Goal: Communication & Community: Participate in discussion

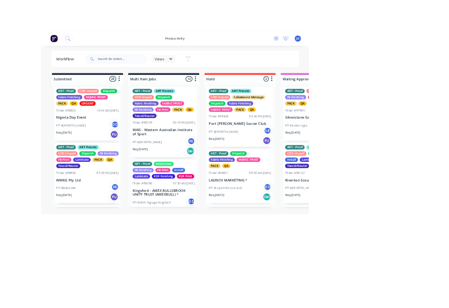
scroll to position [0, 0]
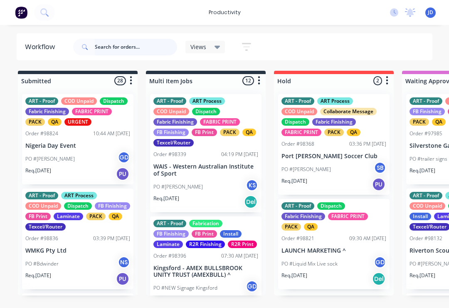
click at [103, 49] on input "text" at bounding box center [136, 47] width 82 height 17
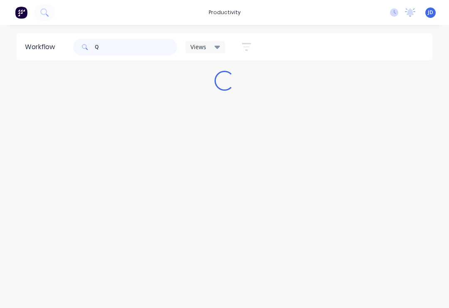
scroll to position [0, 0]
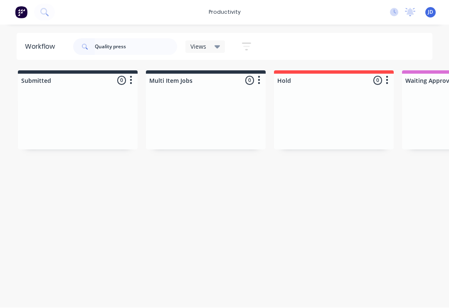
click at [279, 117] on div at bounding box center [334, 118] width 120 height 62
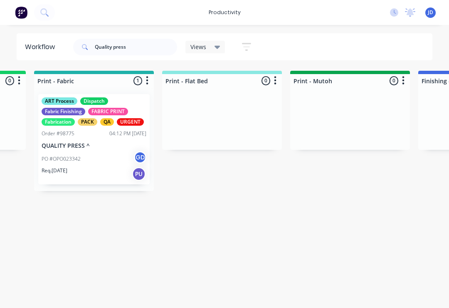
scroll to position [0, 1135]
click at [101, 126] on div "ART Process Dispatch Fabric Finishing FABRIC PRINT Fabrication PACK QA URGENT O…" at bounding box center [94, 139] width 111 height 90
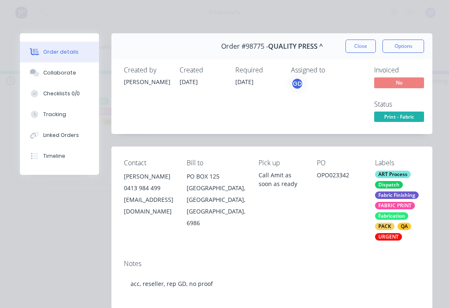
click at [61, 75] on div "Collaborate" at bounding box center [59, 72] width 33 height 7
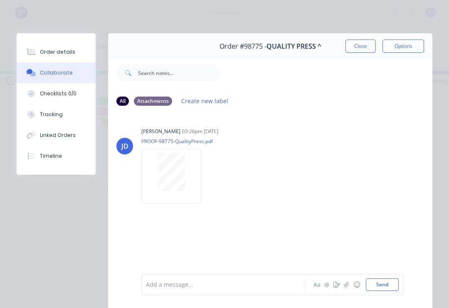
scroll to position [0, 1135]
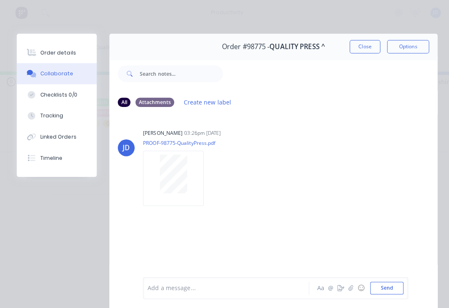
click at [348, 282] on icon "button" at bounding box center [346, 284] width 5 height 6
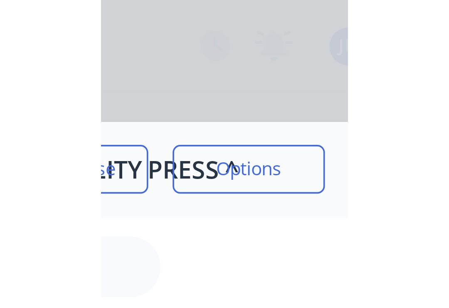
scroll to position [0, 60]
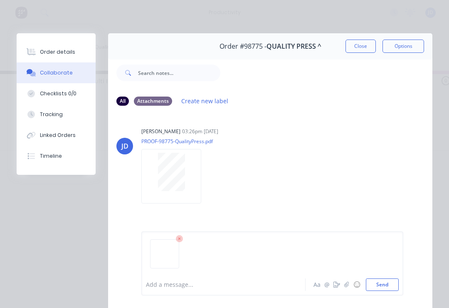
click at [379, 278] on button "Send" at bounding box center [382, 284] width 33 height 12
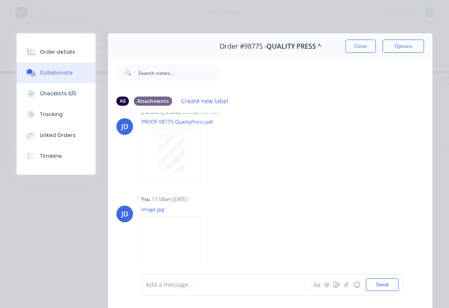
scroll to position [19, 0]
click at [351, 281] on button "button" at bounding box center [347, 284] width 10 height 10
click at [376, 283] on button "Send" at bounding box center [382, 284] width 33 height 12
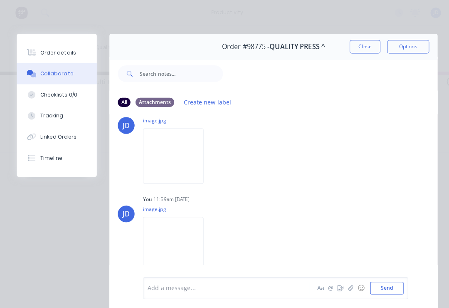
scroll to position [110, 0]
click at [358, 40] on button "Close" at bounding box center [360, 45] width 30 height 13
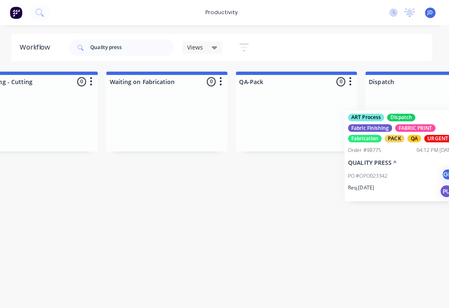
scroll to position [0, 1957]
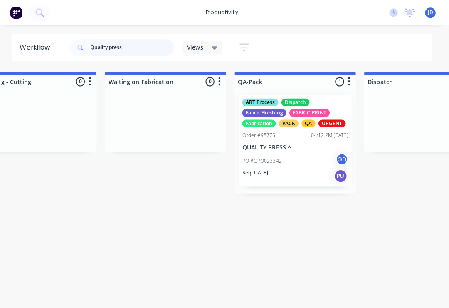
click at [135, 45] on input "Quality press" at bounding box center [136, 47] width 82 height 17
type input "Q"
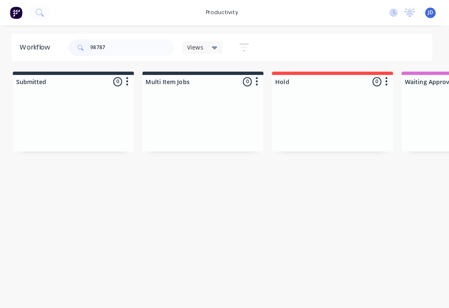
click at [171, 116] on div at bounding box center [206, 118] width 120 height 62
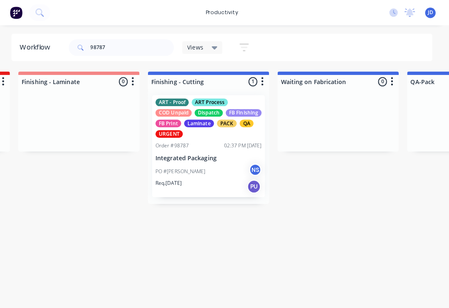
scroll to position [0, 1875]
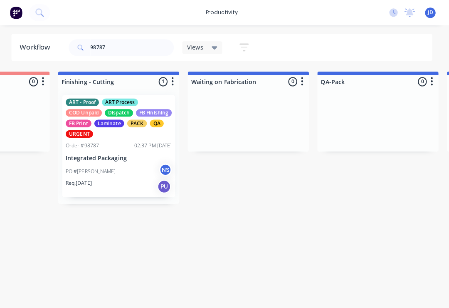
click at [97, 129] on div "URGENT" at bounding box center [83, 131] width 27 height 7
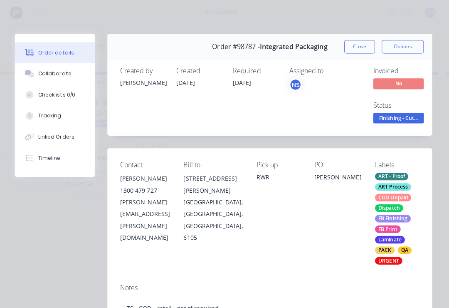
click at [43, 74] on div "Collaborate" at bounding box center [59, 72] width 33 height 7
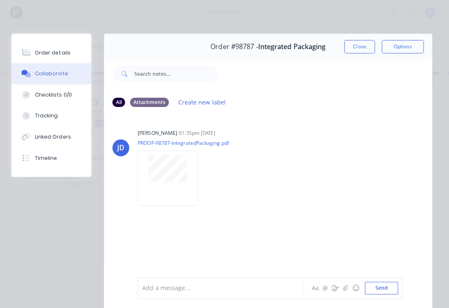
click at [344, 283] on icon "button" at bounding box center [346, 283] width 5 height 5
click at [383, 284] on button "Send" at bounding box center [382, 284] width 33 height 12
click at [361, 48] on button "Close" at bounding box center [360, 45] width 30 height 13
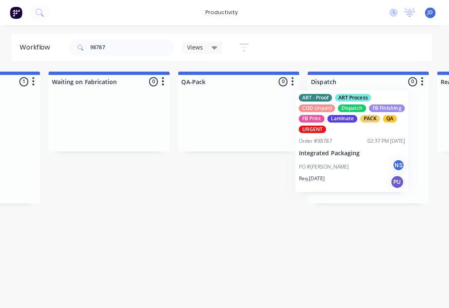
scroll to position [0, 2014]
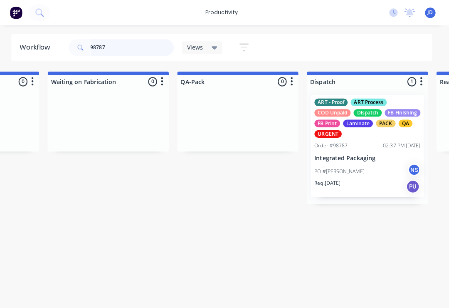
click at [113, 48] on input "98787" at bounding box center [136, 47] width 82 height 17
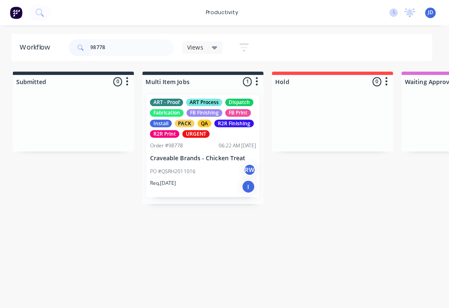
click at [116, 111] on div at bounding box center [78, 118] width 120 height 62
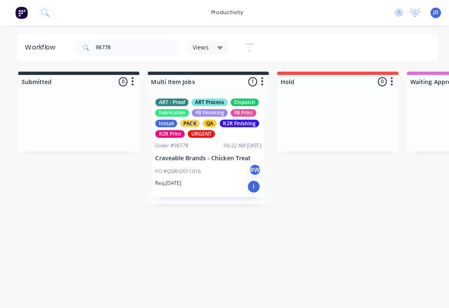
click at [186, 139] on div "ART - Proof ART Process Dispatch Fabrication FB Finishing FB Print Install PACK…" at bounding box center [205, 144] width 111 height 101
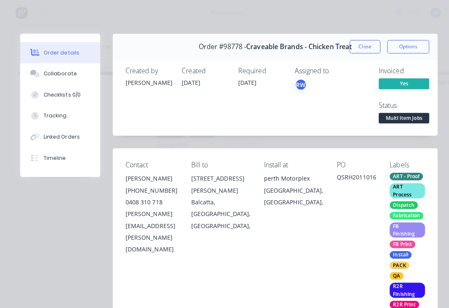
click at [53, 72] on div "Collaborate" at bounding box center [59, 72] width 33 height 7
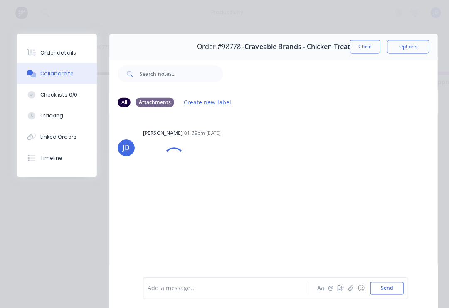
click at [345, 281] on button "button" at bounding box center [347, 284] width 10 height 10
click at [381, 284] on button "Send" at bounding box center [382, 284] width 33 height 12
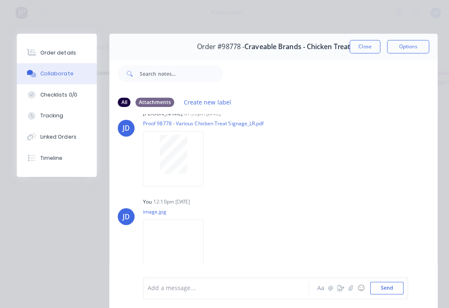
scroll to position [19, 0]
click at [357, 44] on button "Close" at bounding box center [360, 45] width 30 height 13
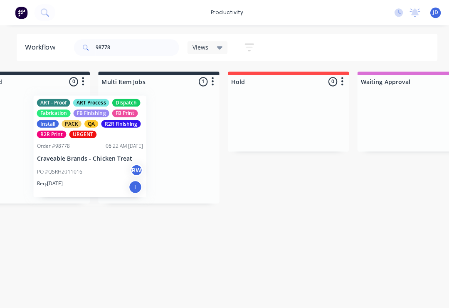
scroll to position [0, 42]
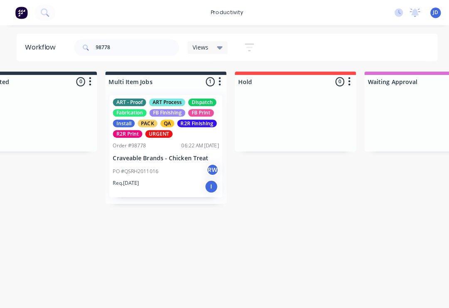
click at [161, 133] on div "URGENT" at bounding box center [156, 131] width 27 height 7
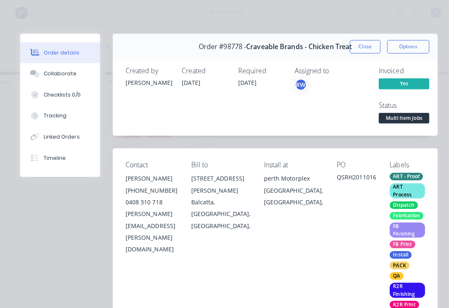
click at [48, 69] on div "Collaborate" at bounding box center [59, 72] width 33 height 7
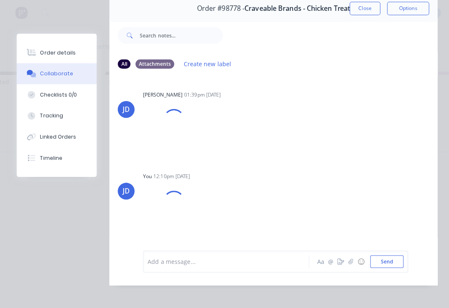
scroll to position [50, 0]
click at [47, 51] on div "Order details" at bounding box center [57, 51] width 35 height 7
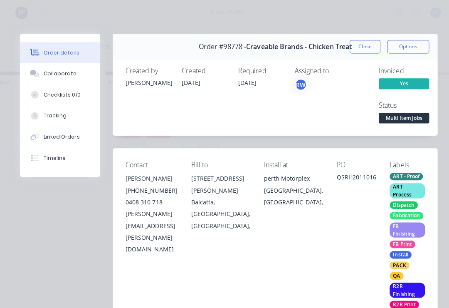
scroll to position [0, 0]
click at [354, 47] on button "Close" at bounding box center [360, 45] width 30 height 13
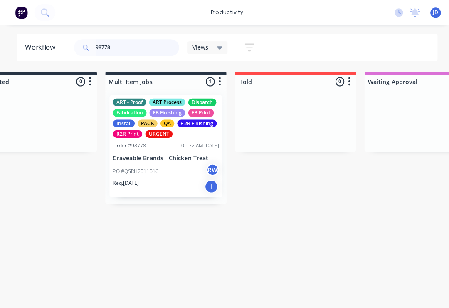
click at [122, 51] on input "98778" at bounding box center [136, 47] width 82 height 17
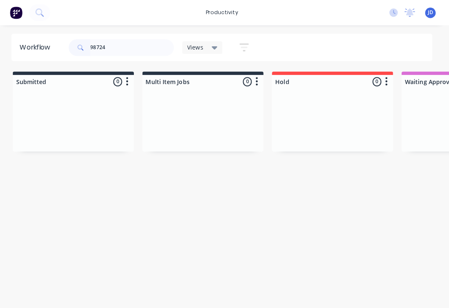
click at [204, 113] on div at bounding box center [206, 118] width 120 height 62
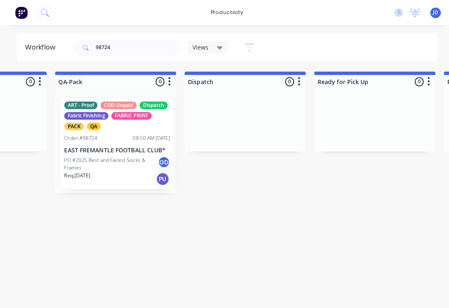
scroll to position [0, 2138]
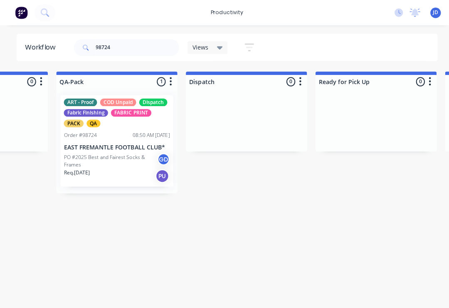
click at [106, 147] on p "EAST FREMANTLE FOOTBALL CLUB*" at bounding box center [115, 145] width 105 height 7
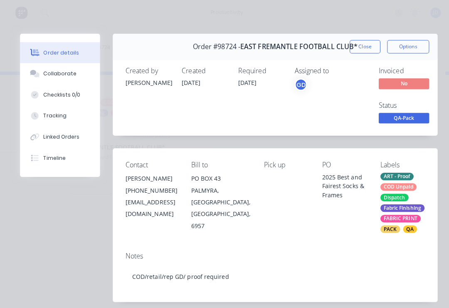
click at [56, 70] on div "Collaborate" at bounding box center [59, 72] width 33 height 7
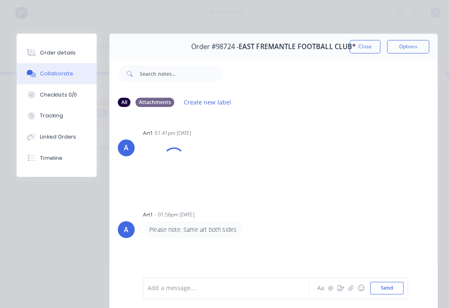
click at [346, 283] on icon "button" at bounding box center [346, 284] width 5 height 6
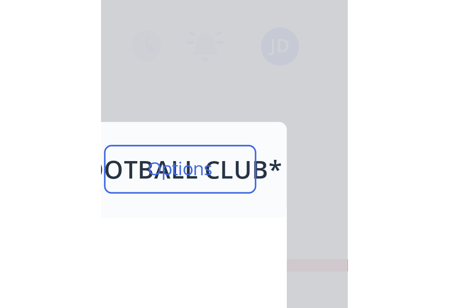
scroll to position [0, 79]
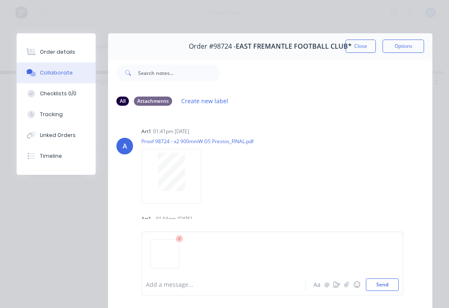
click at [384, 283] on button "Send" at bounding box center [382, 284] width 33 height 12
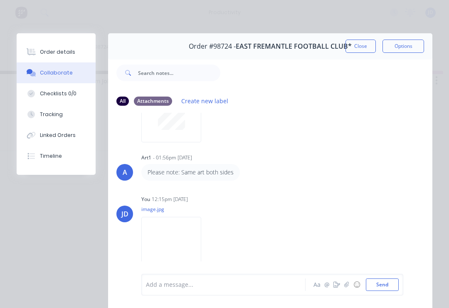
scroll to position [61, 0]
click at [348, 279] on button "button" at bounding box center [347, 284] width 10 height 10
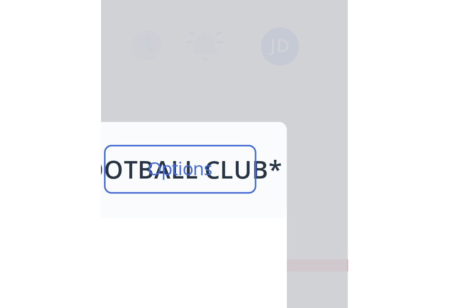
scroll to position [0, 79]
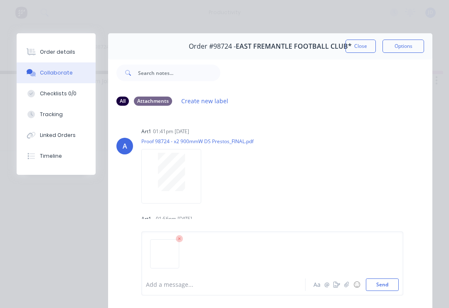
click at [377, 283] on button "Send" at bounding box center [382, 284] width 33 height 12
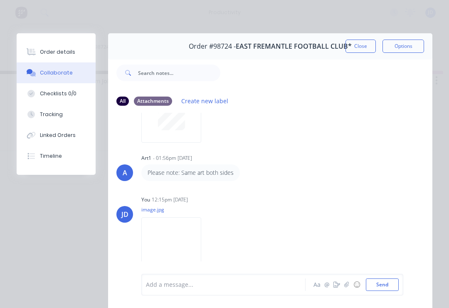
click at [350, 47] on button "Close" at bounding box center [360, 45] width 30 height 13
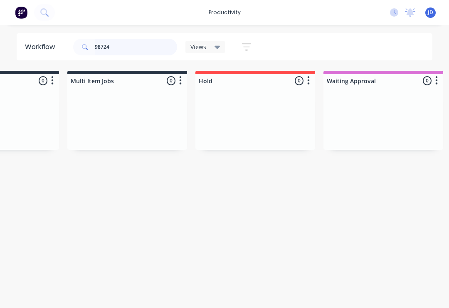
click at [124, 49] on input "98724" at bounding box center [136, 47] width 82 height 17
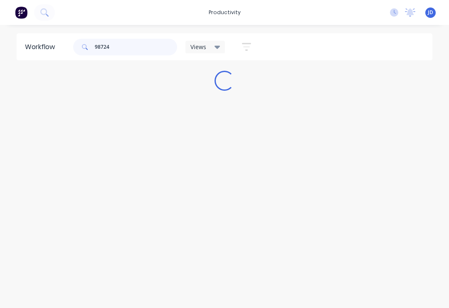
scroll to position [0, 0]
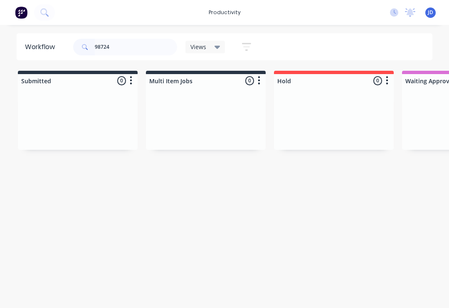
click at [167, 121] on div at bounding box center [206, 118] width 120 height 62
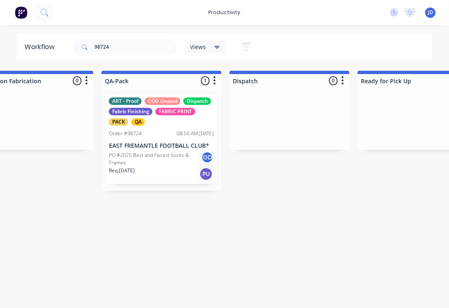
scroll to position [0, 2093]
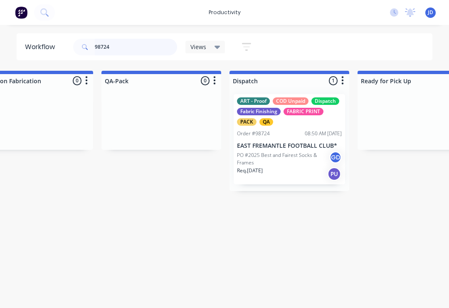
click at [136, 50] on input "98724" at bounding box center [136, 47] width 82 height 17
type input "9"
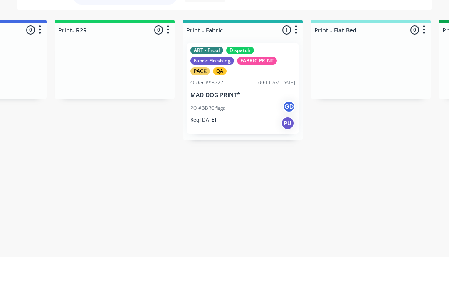
scroll to position [0, 993]
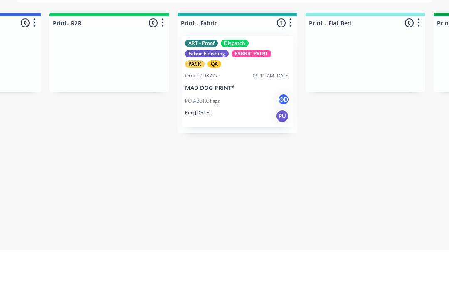
click at [220, 142] on p "MAD DOG PRINT*" at bounding box center [237, 145] width 105 height 7
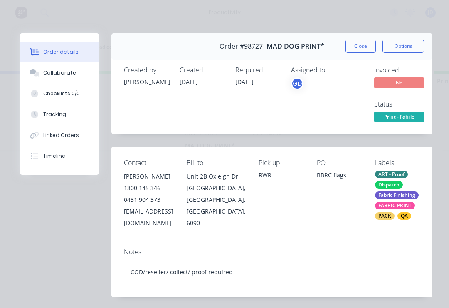
click at [41, 75] on button "Collaborate" at bounding box center [59, 72] width 79 height 21
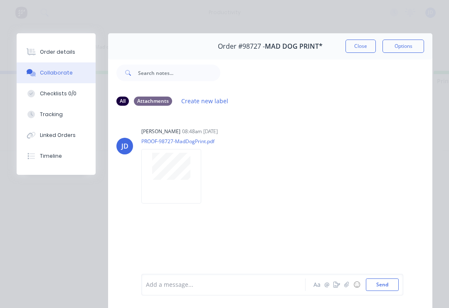
click at [345, 283] on icon "button" at bounding box center [346, 283] width 5 height 5
click at [388, 285] on button "Send" at bounding box center [382, 284] width 33 height 12
click at [350, 286] on button "button" at bounding box center [347, 284] width 10 height 10
click at [388, 286] on button "Send" at bounding box center [382, 284] width 33 height 12
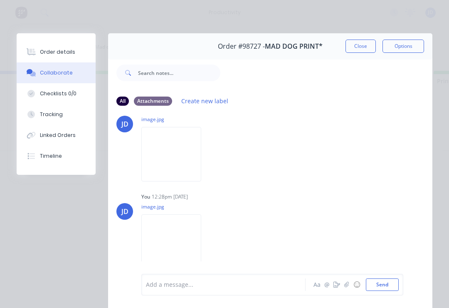
scroll to position [110, 0]
click at [350, 282] on button "button" at bounding box center [347, 284] width 10 height 10
click at [379, 283] on button "Send" at bounding box center [382, 284] width 33 height 12
click at [175, 159] on img at bounding box center [171, 153] width 60 height 54
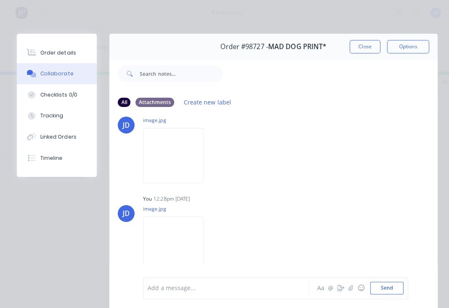
click at [358, 48] on button "Close" at bounding box center [360, 45] width 30 height 13
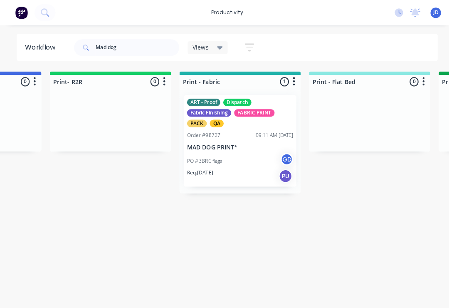
click at [219, 113] on div "Fabric Finishing" at bounding box center [207, 111] width 44 height 7
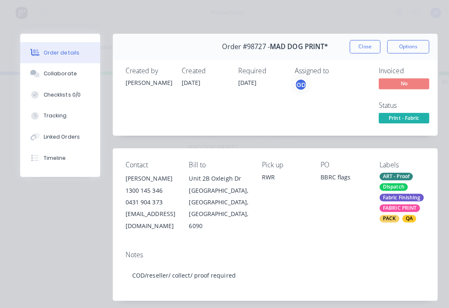
click at [359, 49] on button "Close" at bounding box center [360, 45] width 30 height 13
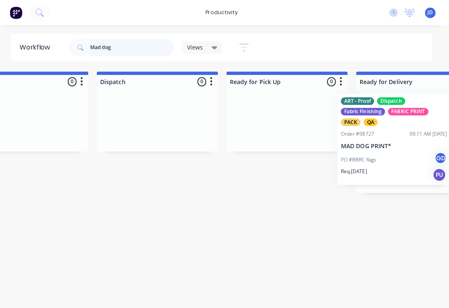
scroll to position [0, 2222]
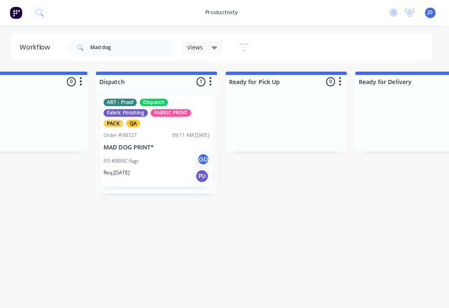
click at [267, 108] on div at bounding box center [288, 118] width 120 height 62
click at [128, 44] on input "Mad dog" at bounding box center [136, 47] width 82 height 17
type input "M"
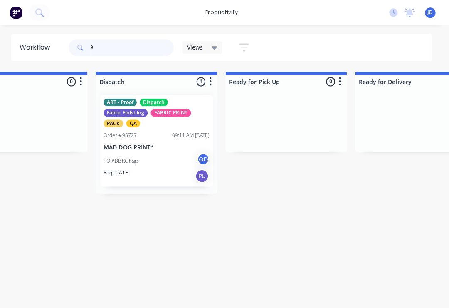
scroll to position [0, 0]
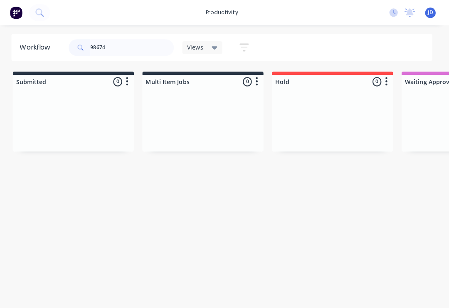
click at [189, 111] on div at bounding box center [206, 118] width 120 height 62
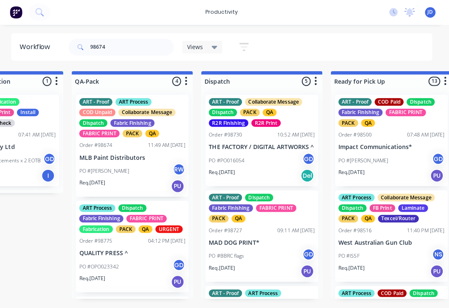
click at [133, 140] on div "Order #98674 11:49 AM [DATE]" at bounding box center [136, 143] width 105 height 7
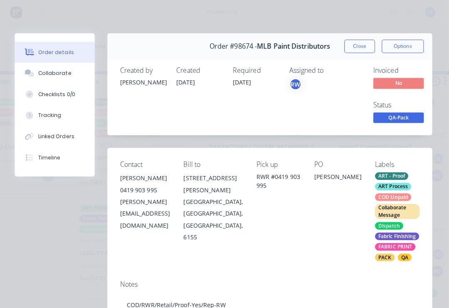
click at [46, 68] on button "Collaborate" at bounding box center [59, 72] width 79 height 21
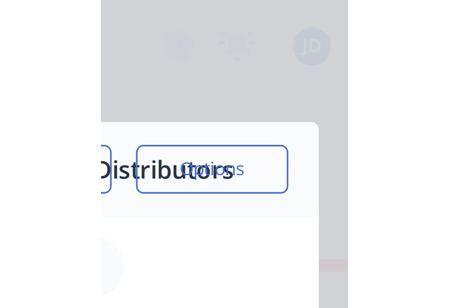
scroll to position [0, 70]
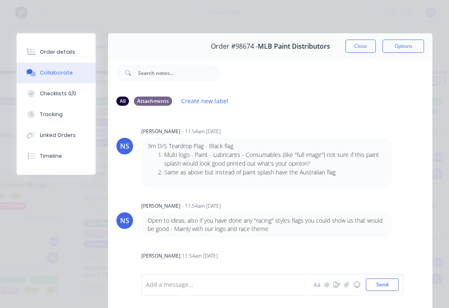
click at [346, 281] on button "button" at bounding box center [347, 284] width 10 height 10
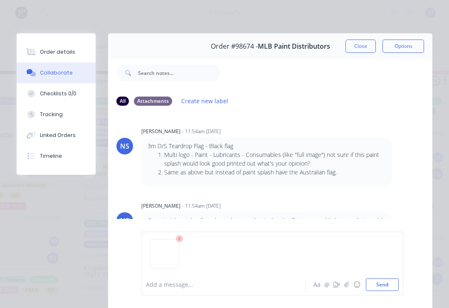
click at [377, 279] on button "Send" at bounding box center [382, 284] width 33 height 12
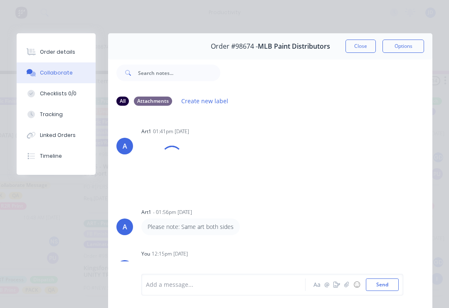
scroll to position [111, 0]
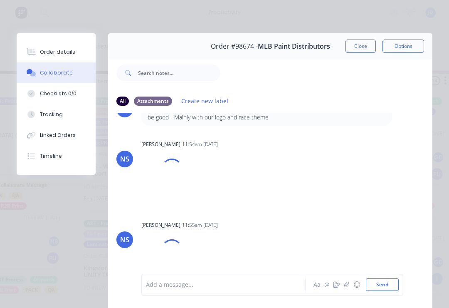
click at [348, 281] on button "button" at bounding box center [347, 284] width 10 height 10
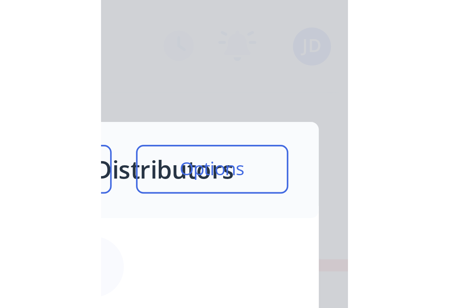
scroll to position [0, 70]
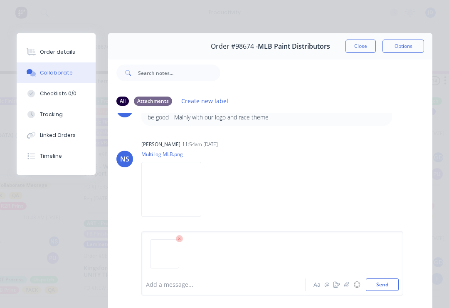
click at [377, 275] on div at bounding box center [272, 257] width 253 height 42
click at [384, 276] on div at bounding box center [272, 257] width 253 height 42
click at [387, 283] on button "Send" at bounding box center [382, 284] width 33 height 12
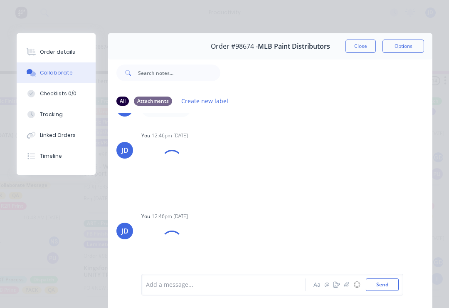
scroll to position [578, 0]
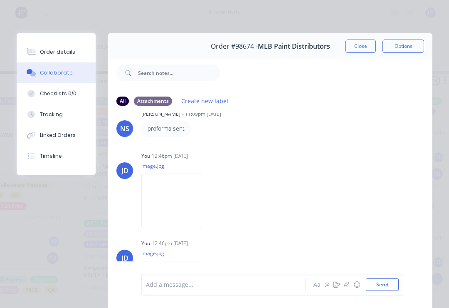
click at [355, 47] on button "Close" at bounding box center [360, 45] width 30 height 13
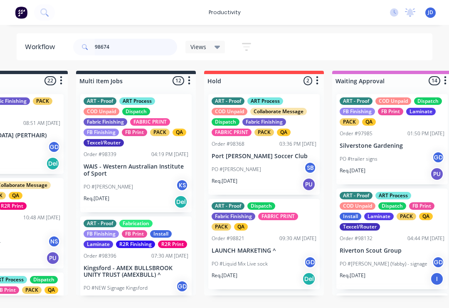
click at [124, 48] on input "98674" at bounding box center [136, 47] width 82 height 17
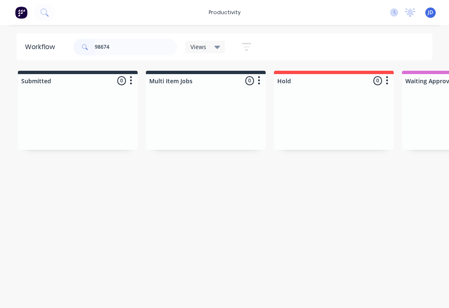
click at [215, 115] on div at bounding box center [206, 118] width 120 height 62
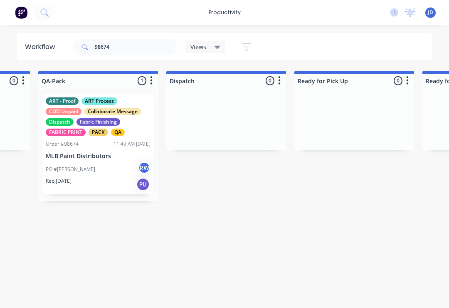
scroll to position [0, 2152]
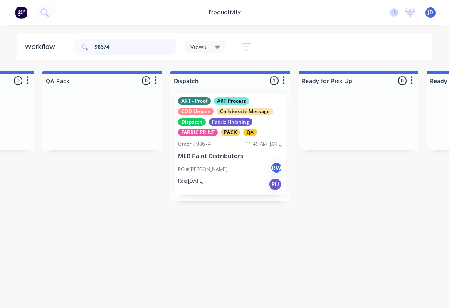
click at [131, 48] on input "98674" at bounding box center [136, 47] width 82 height 17
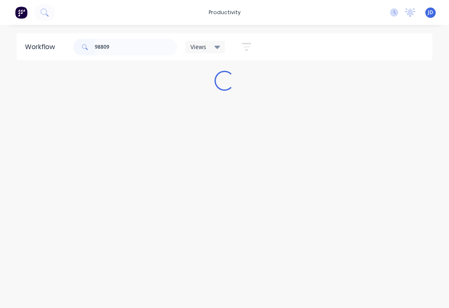
click at [180, 115] on div "Workflow 98809 Views Save new view None (Default) edit ART DEPT edit Banner Fin…" at bounding box center [224, 162] width 449 height 258
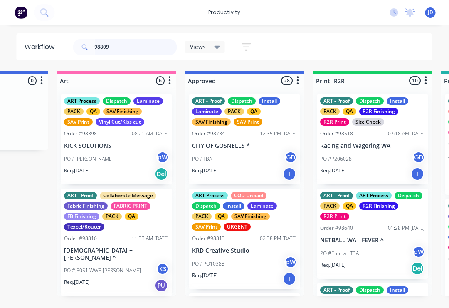
click at [123, 51] on input "98809" at bounding box center [136, 47] width 82 height 17
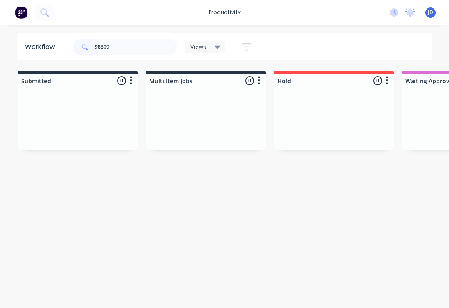
click at [232, 112] on div at bounding box center [206, 118] width 120 height 62
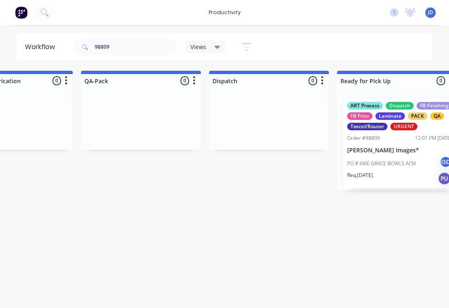
scroll to position [0, 2116]
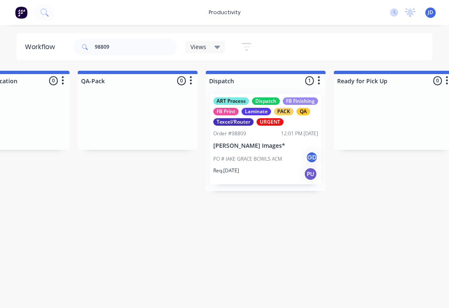
click at [257, 136] on div "Order #98809 12:01 PM [DATE]" at bounding box center [265, 133] width 105 height 7
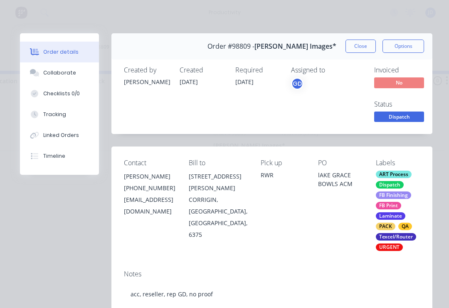
click at [52, 71] on div "Collaborate" at bounding box center [59, 72] width 33 height 7
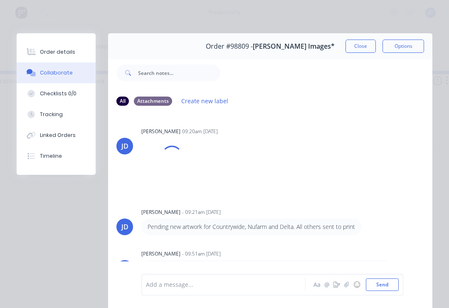
click at [343, 283] on button "button" at bounding box center [347, 284] width 10 height 10
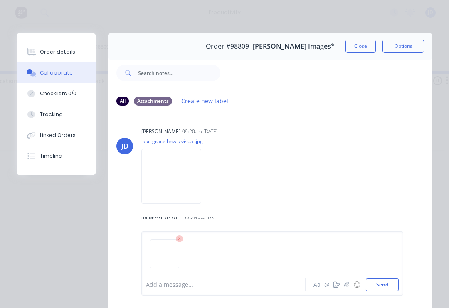
click at [384, 286] on button "Send" at bounding box center [382, 284] width 33 height 12
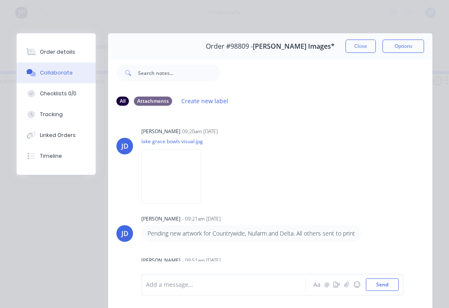
scroll to position [9, 0]
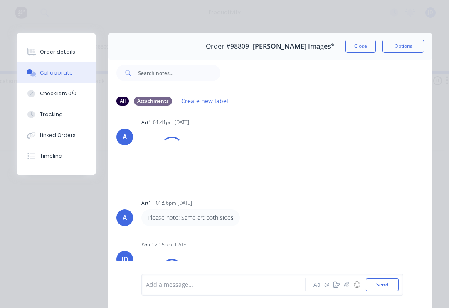
click at [350, 287] on button "button" at bounding box center [347, 284] width 10 height 10
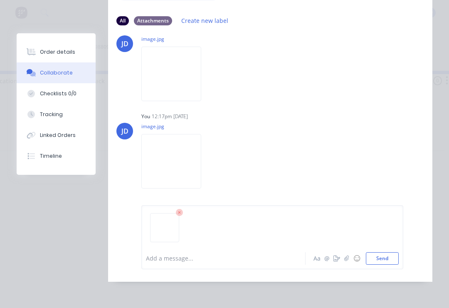
scroll to position [93, 0]
click at [387, 261] on button "Send" at bounding box center [382, 258] width 33 height 12
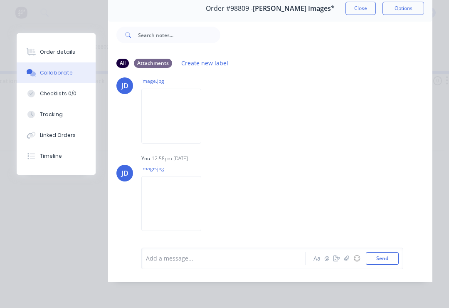
scroll to position [201, 0]
click at [0, 0] on button "button" at bounding box center [0, 0] width 0 height 0
click at [0, 0] on icon "button" at bounding box center [0, 0] width 0 height 0
click at [0, 0] on button "Delete" at bounding box center [0, 0] width 0 height 0
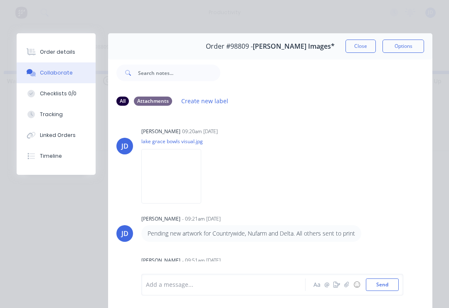
scroll to position [0, 0]
click at [360, 40] on button "Close" at bounding box center [360, 45] width 30 height 13
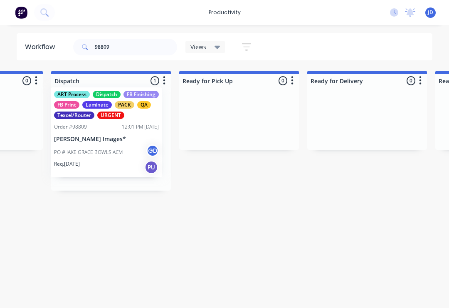
scroll to position [0, 2270]
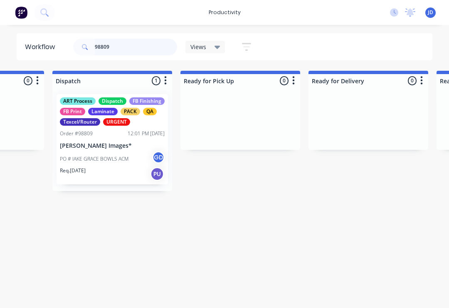
click at [121, 44] on input "98809" at bounding box center [136, 47] width 82 height 17
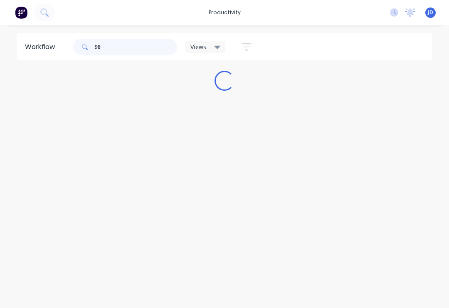
scroll to position [0, 0]
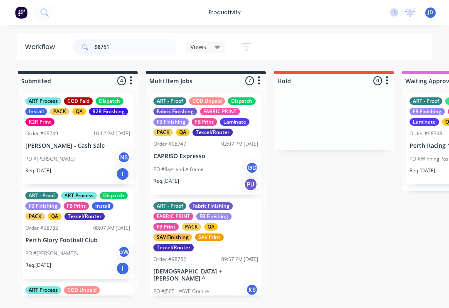
click at [294, 117] on div at bounding box center [334, 118] width 120 height 62
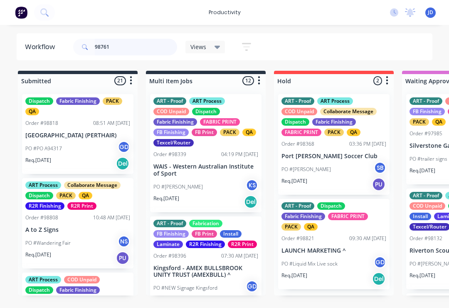
click at [126, 51] on input "98761" at bounding box center [136, 47] width 82 height 17
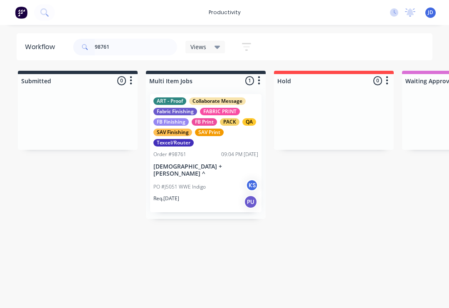
click at [104, 108] on div at bounding box center [78, 118] width 120 height 62
click at [199, 148] on div "ART - Proof Collaborate Message Fabric Finishing FABRIC PRINT FB Finishing FB P…" at bounding box center [205, 153] width 111 height 118
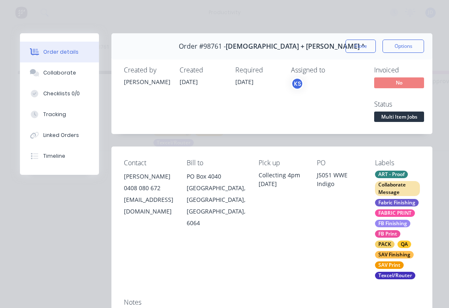
click at [57, 77] on button "Collaborate" at bounding box center [59, 72] width 79 height 21
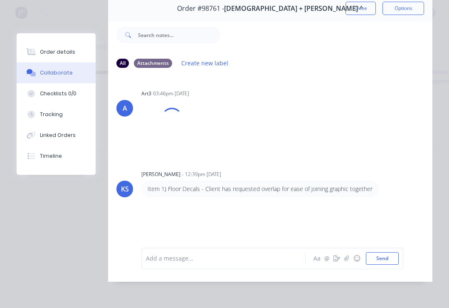
scroll to position [50, 0]
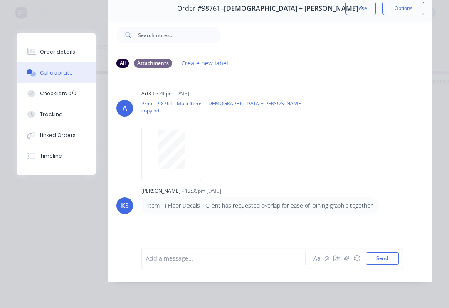
click at [343, 256] on button "button" at bounding box center [347, 258] width 10 height 10
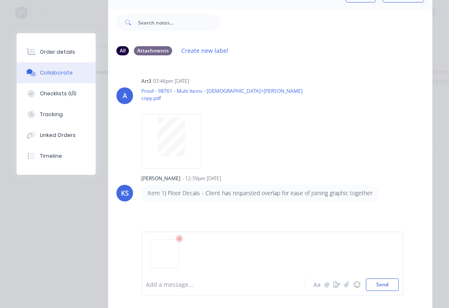
click at [381, 284] on button "Send" at bounding box center [382, 284] width 33 height 12
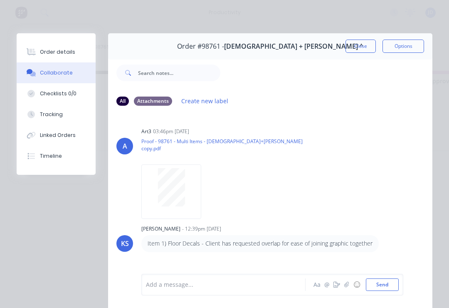
scroll to position [0, 0]
click at [355, 49] on button "Close" at bounding box center [360, 45] width 30 height 13
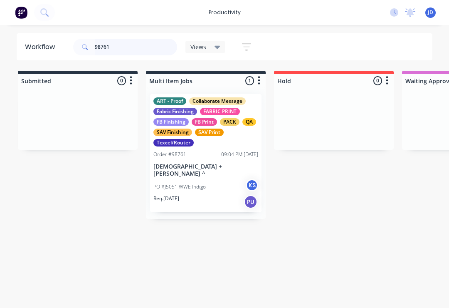
click at [126, 45] on input "98761" at bounding box center [136, 47] width 82 height 17
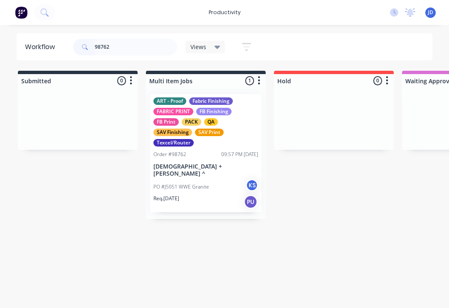
click at [241, 106] on div "ART - Proof Fabric Finishing FABRIC PRINT FB Finishing FB Print PACK QA SAV Fin…" at bounding box center [205, 121] width 105 height 49
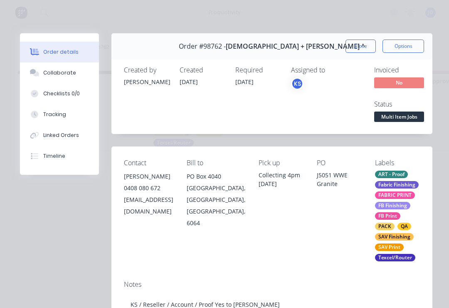
click at [52, 71] on div "Collaborate" at bounding box center [59, 72] width 33 height 7
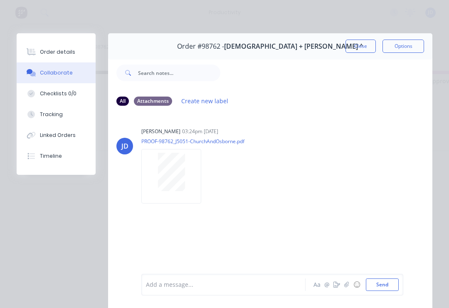
click at [348, 284] on icon "button" at bounding box center [346, 283] width 5 height 5
click at [386, 284] on button "Send" at bounding box center [382, 284] width 33 height 12
click at [53, 53] on div "Order details" at bounding box center [57, 51] width 35 height 7
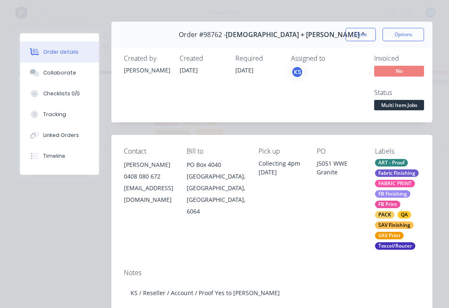
scroll to position [10, 0]
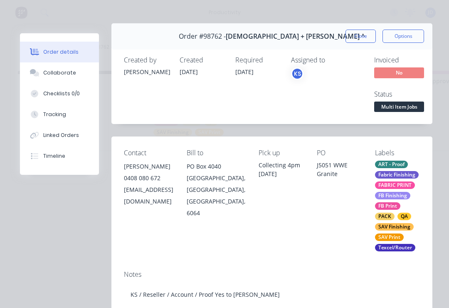
click at [58, 73] on div "Collaborate" at bounding box center [59, 72] width 33 height 7
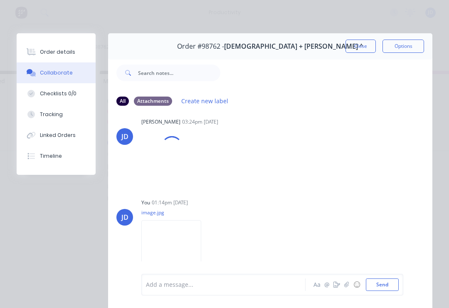
scroll to position [9, 0]
click at [355, 48] on button "Close" at bounding box center [360, 45] width 30 height 13
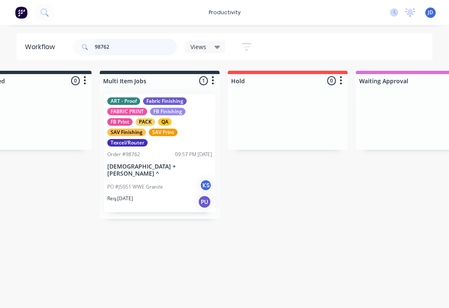
scroll to position [0, 46]
click at [236, 118] on div at bounding box center [288, 118] width 120 height 62
click at [128, 42] on input "98762" at bounding box center [136, 47] width 82 height 17
click at [131, 49] on input "98762" at bounding box center [136, 47] width 82 height 17
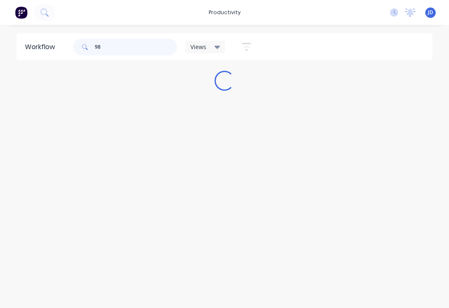
scroll to position [0, 0]
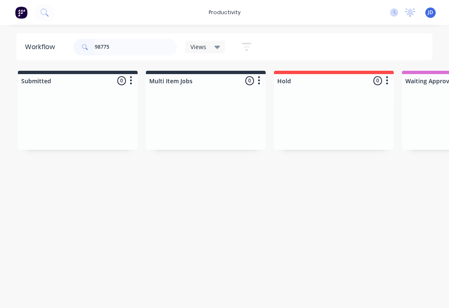
click at [170, 115] on div at bounding box center [206, 118] width 120 height 62
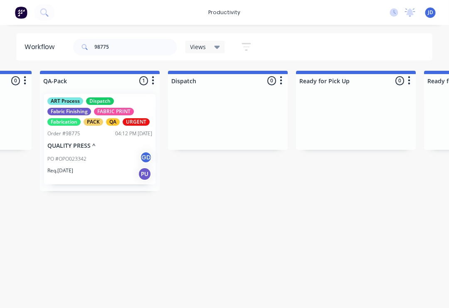
click at [92, 119] on div "PACK" at bounding box center [94, 121] width 20 height 7
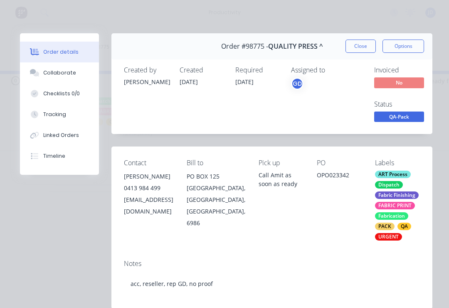
click at [55, 75] on div "Collaborate" at bounding box center [59, 72] width 33 height 7
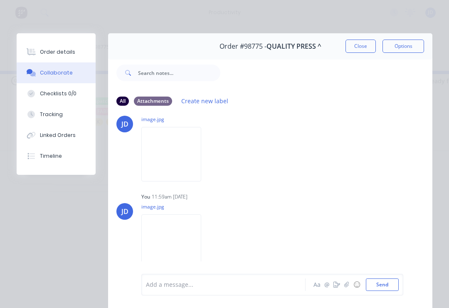
scroll to position [110, 0]
click at [182, 158] on img at bounding box center [171, 154] width 60 height 54
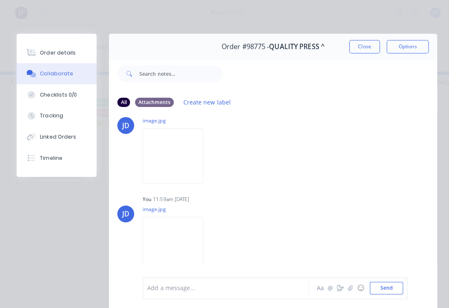
click at [365, 49] on button "Close" at bounding box center [360, 45] width 30 height 13
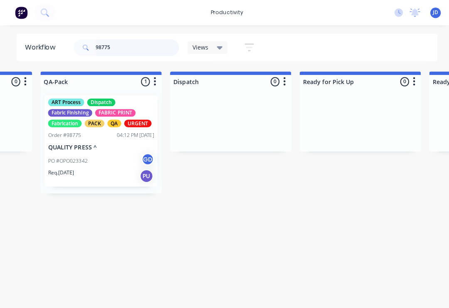
click at [124, 44] on input "98775" at bounding box center [136, 47] width 82 height 17
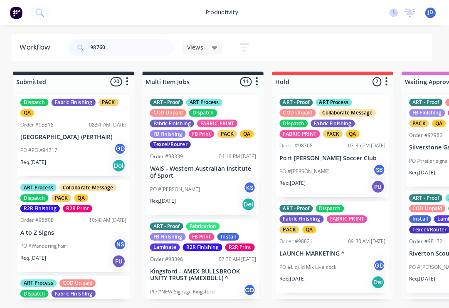
click at [110, 102] on div "PACK" at bounding box center [113, 100] width 20 height 7
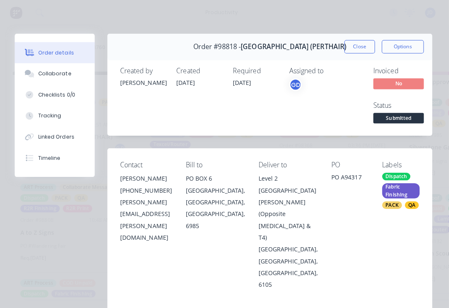
click at [354, 44] on button "Close" at bounding box center [360, 45] width 30 height 13
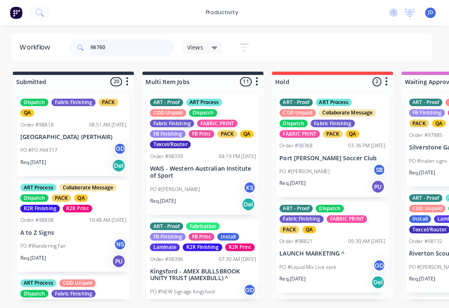
click at [116, 47] on input "98760" at bounding box center [136, 47] width 82 height 17
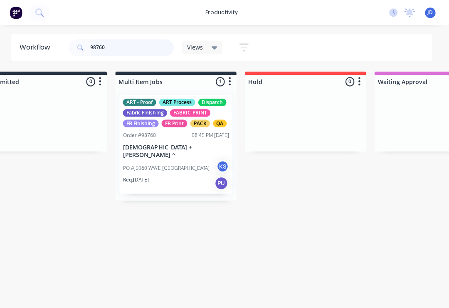
scroll to position [0, 37]
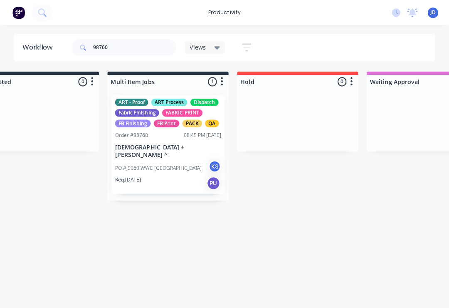
click at [57, 92] on div at bounding box center [41, 118] width 120 height 62
click at [150, 138] on div "ART - Proof ART Process Dispatch Fabric Finishing FABRIC PRINT FB Finishing FB …" at bounding box center [168, 142] width 111 height 97
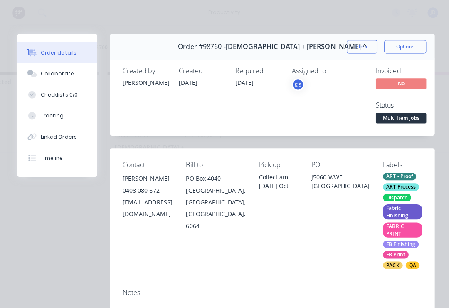
click at [52, 69] on div "Collaborate" at bounding box center [59, 72] width 33 height 7
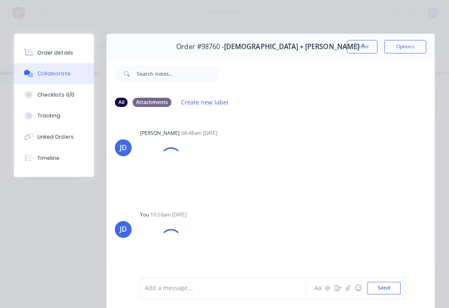
click at [345, 280] on button "button" at bounding box center [347, 284] width 10 height 10
click at [374, 281] on button "Send" at bounding box center [382, 284] width 33 height 12
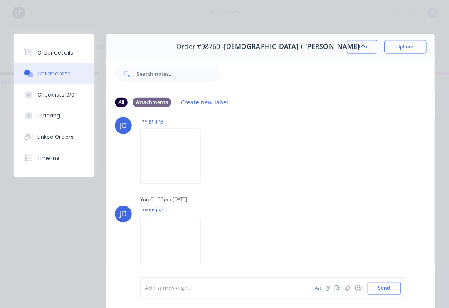
scroll to position [110, 0]
click at [176, 236] on img at bounding box center [171, 241] width 60 height 54
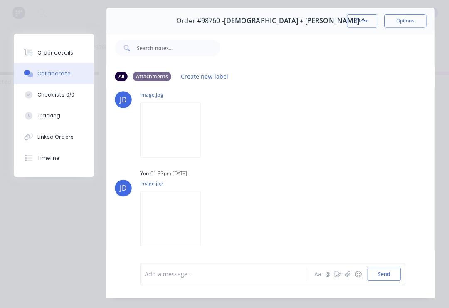
scroll to position [32, 0]
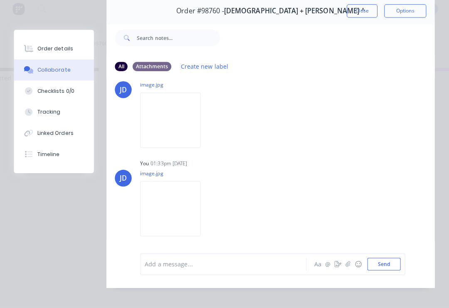
click at [164, 212] on img at bounding box center [171, 209] width 60 height 54
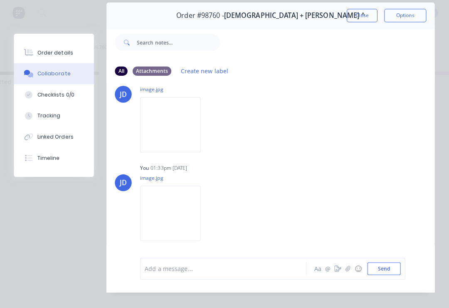
scroll to position [30, 0]
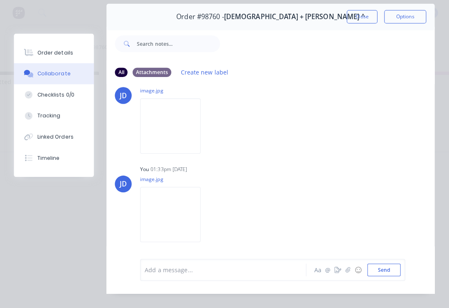
click at [361, 12] on button "Close" at bounding box center [360, 16] width 30 height 13
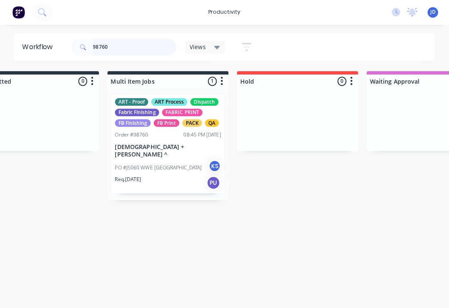
click at [123, 47] on input "98760" at bounding box center [136, 47] width 82 height 17
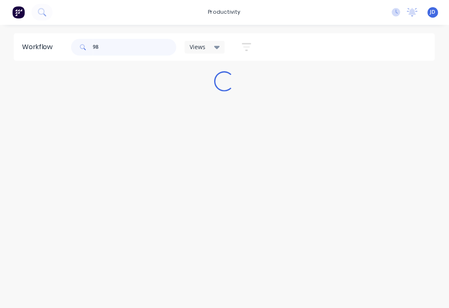
scroll to position [0, 0]
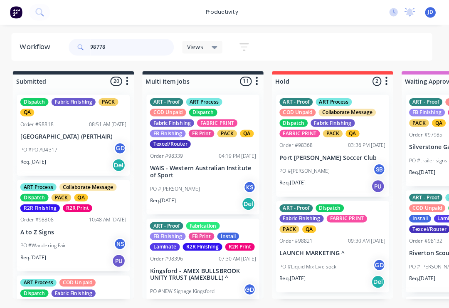
click at [127, 43] on input "98778" at bounding box center [136, 47] width 82 height 17
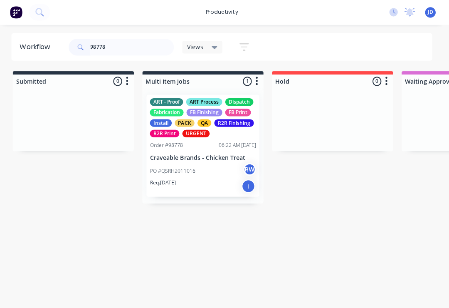
click at [299, 109] on div at bounding box center [334, 118] width 120 height 62
click at [206, 144] on div "Order #98778 06:22 AM [DATE]" at bounding box center [205, 143] width 105 height 7
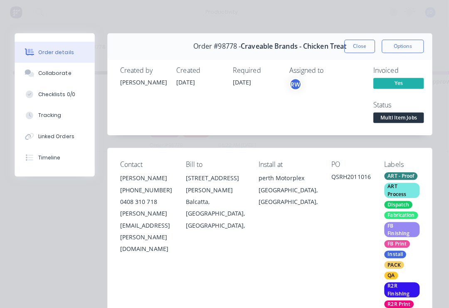
click at [61, 71] on div "Collaborate" at bounding box center [59, 72] width 33 height 7
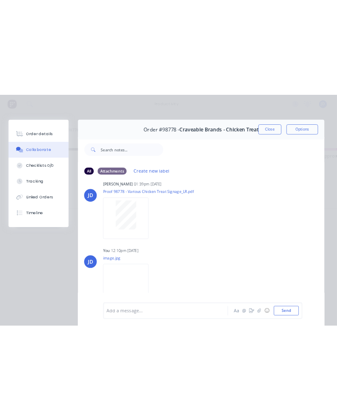
scroll to position [12, 0]
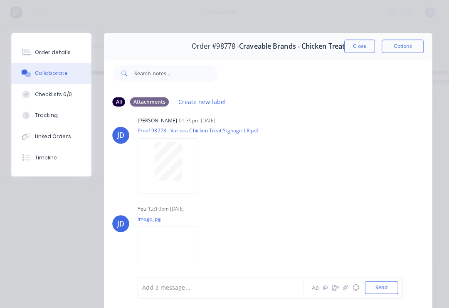
click at [344, 282] on icon "button" at bounding box center [346, 284] width 5 height 6
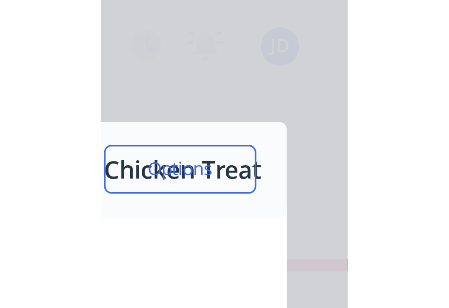
scroll to position [0, 79]
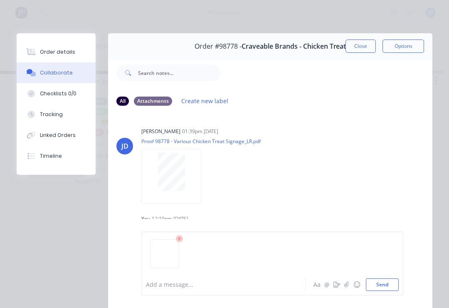
click at [378, 281] on button "Send" at bounding box center [382, 284] width 33 height 12
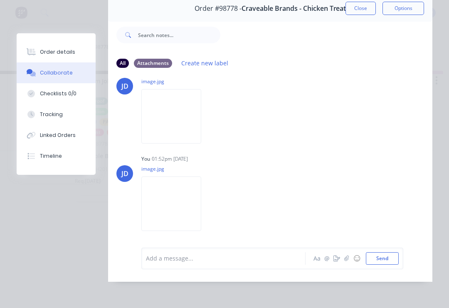
scroll to position [49, 0]
click at [349, 257] on icon "button" at bounding box center [346, 258] width 5 height 6
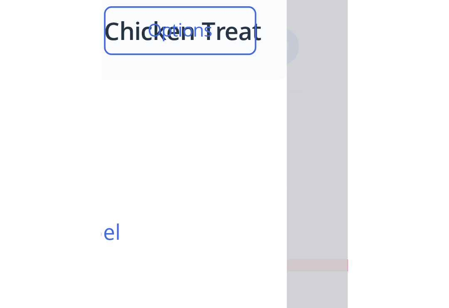
scroll to position [0, 0]
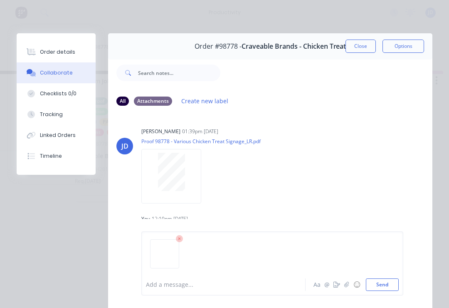
click at [374, 279] on button "Send" at bounding box center [382, 284] width 33 height 12
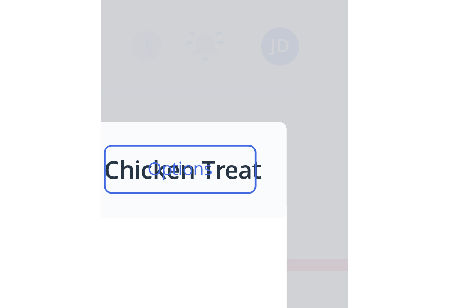
scroll to position [0, 79]
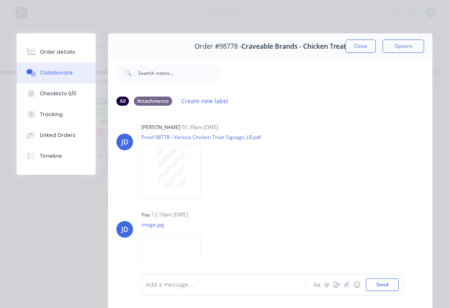
click at [357, 46] on button "Close" at bounding box center [360, 45] width 30 height 13
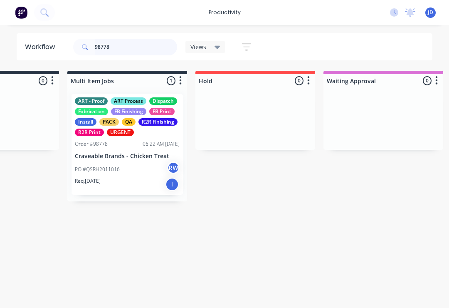
click at [124, 51] on input "98778" at bounding box center [136, 47] width 82 height 17
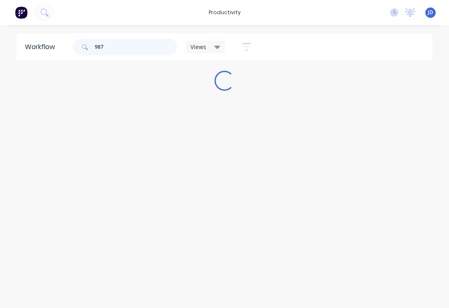
scroll to position [0, 0]
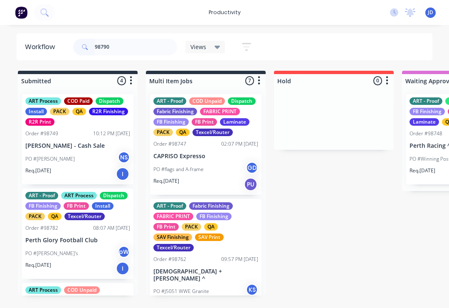
click at [215, 115] on div "ART - Proof COD Unpaid Dispatch Fabric Finishing FABRIC PRINT FB Finishing FB P…" at bounding box center [205, 116] width 105 height 39
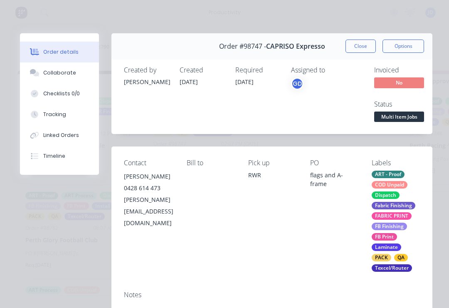
click at [357, 47] on button "Close" at bounding box center [360, 45] width 30 height 13
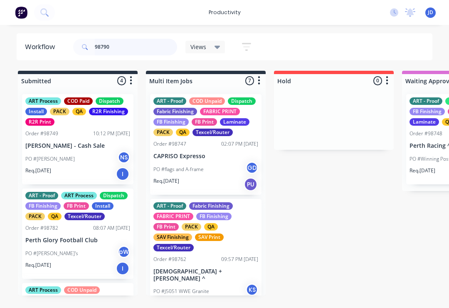
click at [119, 44] on input "98790" at bounding box center [136, 47] width 82 height 17
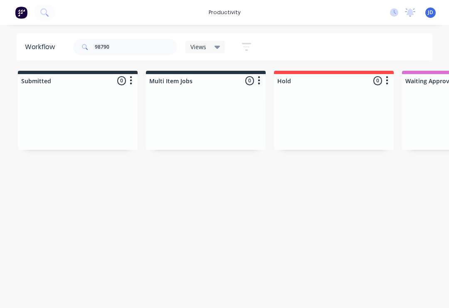
click at [246, 116] on div at bounding box center [206, 118] width 120 height 62
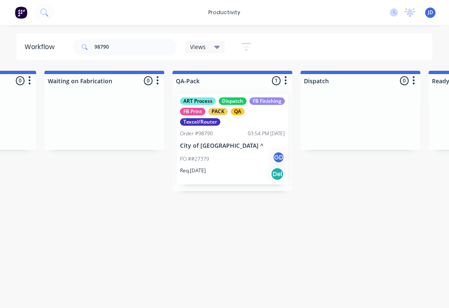
click at [219, 123] on div "ART Process Dispatch FB Finishing FB Print PACK QA Texcel/Router" at bounding box center [232, 111] width 105 height 28
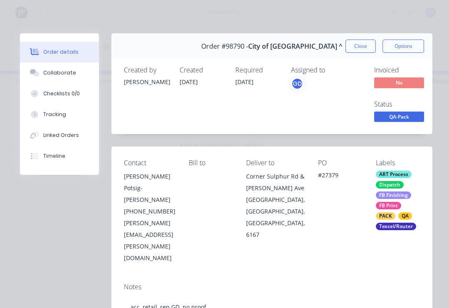
click at [54, 76] on div "Collaborate" at bounding box center [59, 72] width 33 height 7
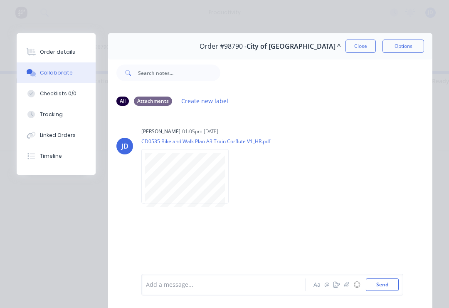
click at [343, 278] on div "Add a message... Aa @ ☺ Send" at bounding box center [272, 284] width 262 height 22
click at [346, 283] on icon "button" at bounding box center [346, 283] width 5 height 5
click at [382, 283] on button "Send" at bounding box center [382, 284] width 33 height 12
click at [364, 43] on button "Close" at bounding box center [360, 45] width 30 height 13
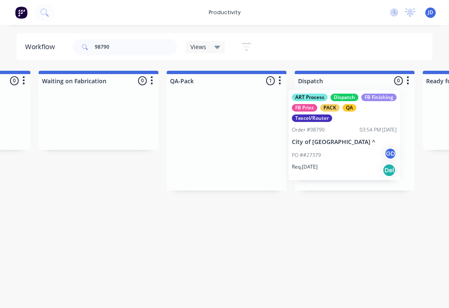
scroll to position [0, 2031]
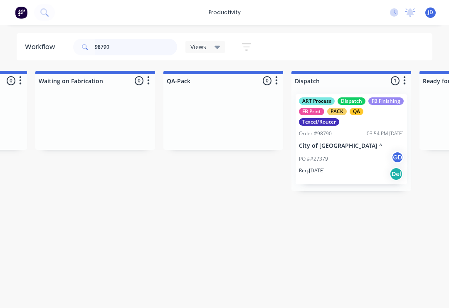
click at [118, 47] on input "98790" at bounding box center [136, 47] width 82 height 17
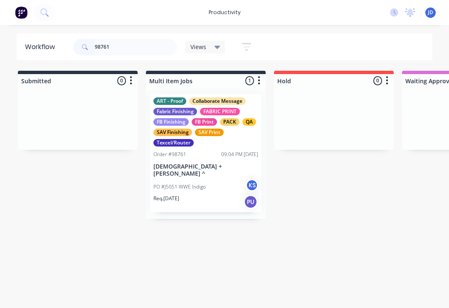
click at [77, 113] on div at bounding box center [78, 118] width 120 height 62
click at [193, 143] on div "Texcel/Router" at bounding box center [173, 142] width 40 height 7
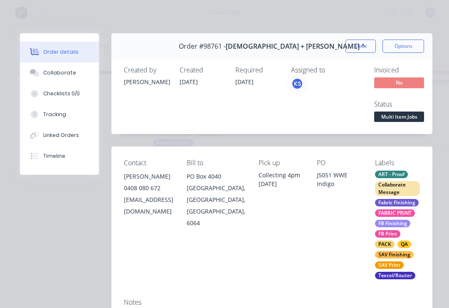
click at [60, 78] on button "Collaborate" at bounding box center [59, 72] width 79 height 21
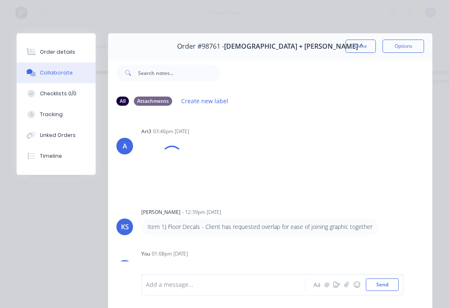
click at [344, 283] on button "button" at bounding box center [347, 284] width 10 height 10
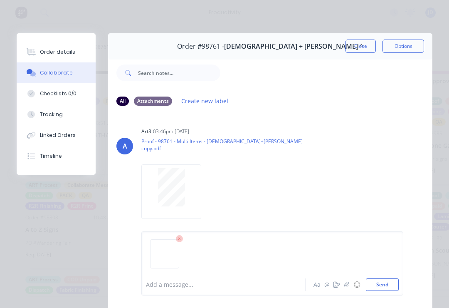
click at [379, 281] on button "Send" at bounding box center [382, 284] width 33 height 12
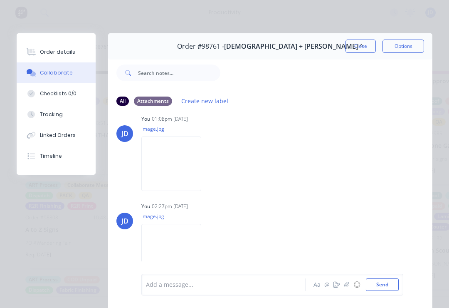
scroll to position [151, 0]
click at [357, 47] on button "Close" at bounding box center [360, 45] width 30 height 13
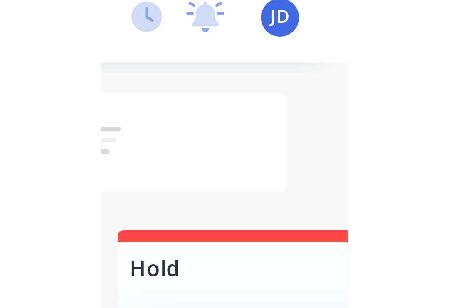
scroll to position [0, 79]
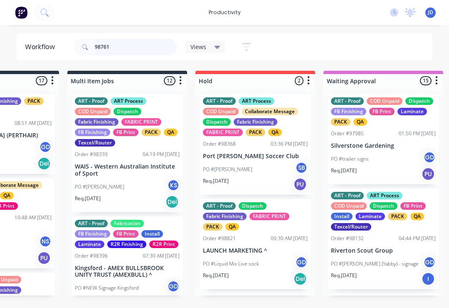
click at [119, 49] on input "98761" at bounding box center [136, 47] width 82 height 17
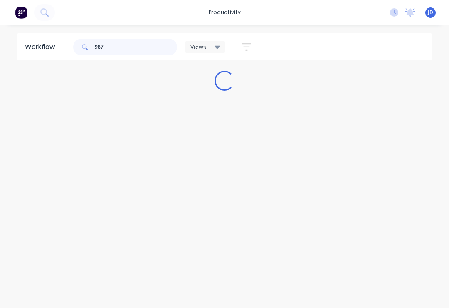
scroll to position [0, 0]
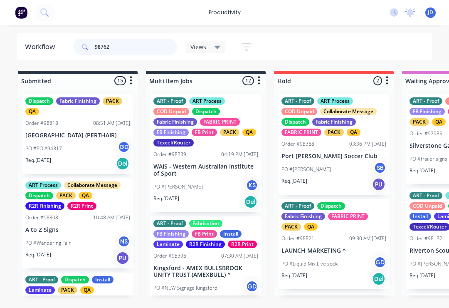
click at [135, 48] on input "98762" at bounding box center [136, 47] width 82 height 17
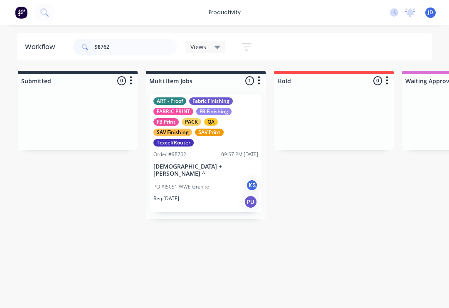
click at [287, 114] on div at bounding box center [334, 118] width 120 height 62
click at [190, 135] on div "SAV Finishing" at bounding box center [172, 131] width 39 height 7
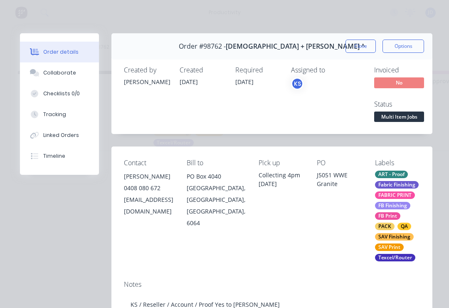
click at [59, 68] on button "Collaborate" at bounding box center [59, 72] width 79 height 21
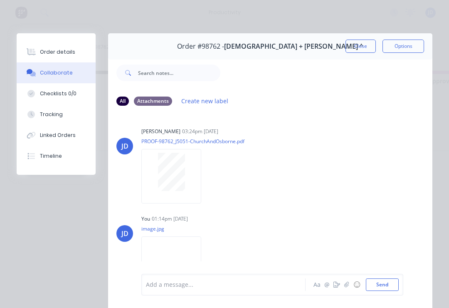
click at [346, 282] on icon "button" at bounding box center [346, 284] width 5 height 6
click at [382, 282] on button "Send" at bounding box center [382, 284] width 33 height 12
click at [362, 51] on button "Close" at bounding box center [360, 45] width 30 height 13
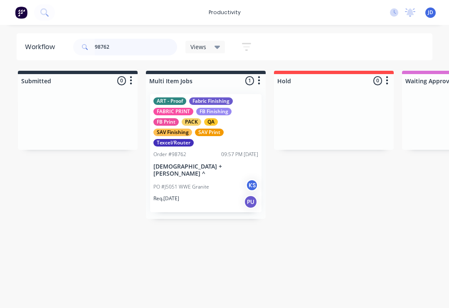
click at [122, 48] on input "98762" at bounding box center [136, 47] width 82 height 17
click at [327, 99] on div at bounding box center [334, 118] width 120 height 62
click at [218, 159] on div "ART - Proof Fabric Finishing FABRIC PRINT FB Finishing FB Print PACK QA SAV Fin…" at bounding box center [205, 153] width 111 height 118
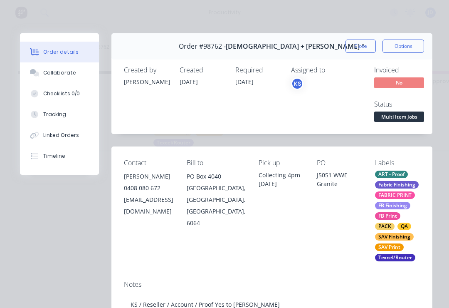
click at [55, 75] on div "Collaborate" at bounding box center [59, 72] width 33 height 7
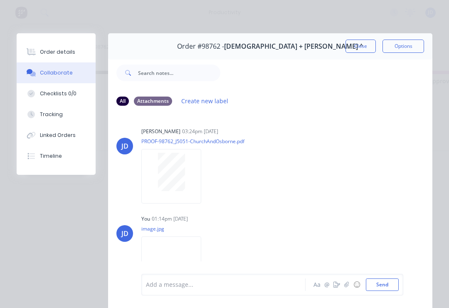
click at [352, 286] on button "☺" at bounding box center [357, 284] width 10 height 10
click at [346, 279] on button "button" at bounding box center [347, 284] width 10 height 10
click at [381, 279] on button "Send" at bounding box center [382, 284] width 33 height 12
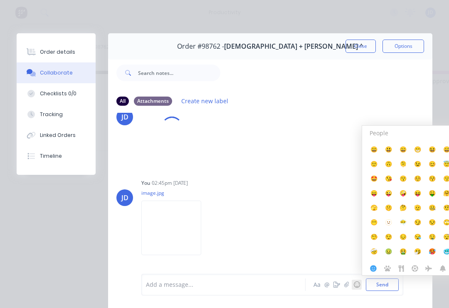
scroll to position [48, 0]
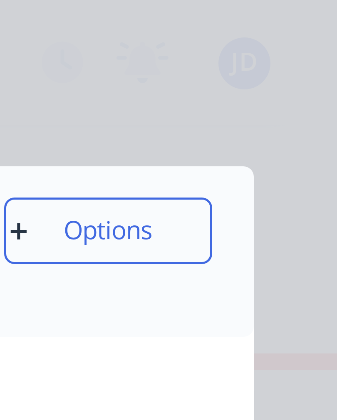
click at [270, 42] on button "Options" at bounding box center [291, 45] width 42 height 13
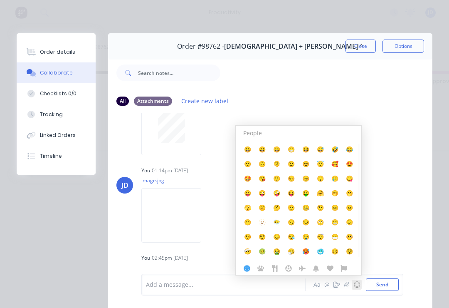
click at [387, 189] on div "JD You 01:14pm [DATE] image.jpg Labels Download Delete" at bounding box center [270, 201] width 324 height 75
click at [356, 280] on button "☺" at bounding box center [357, 284] width 10 height 10
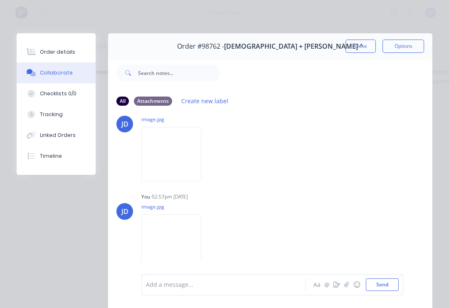
scroll to position [0, 0]
click at [188, 160] on img at bounding box center [171, 154] width 60 height 54
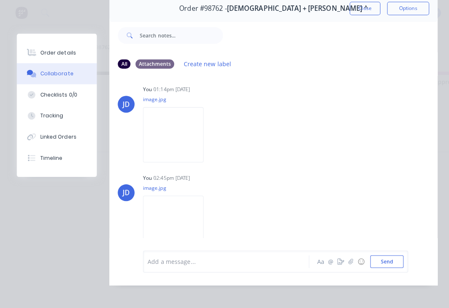
scroll to position [88, 0]
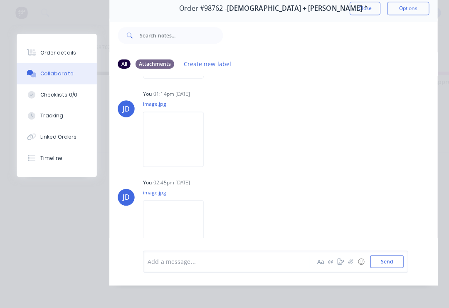
click at [67, 52] on div "Order details" at bounding box center [57, 51] width 35 height 7
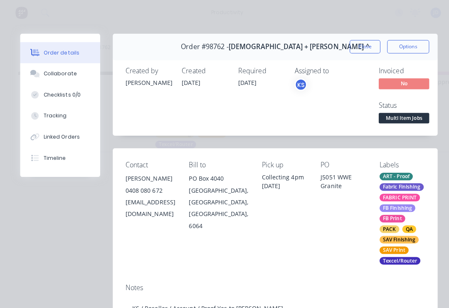
scroll to position [0, 0]
click at [359, 40] on button "Close" at bounding box center [360, 45] width 30 height 13
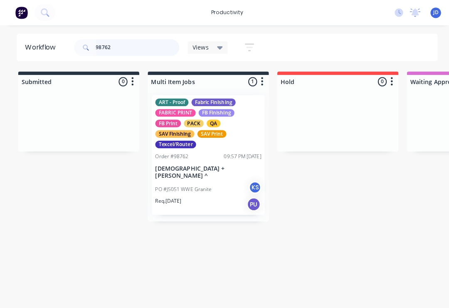
click at [125, 45] on input "98762" at bounding box center [136, 47] width 82 height 17
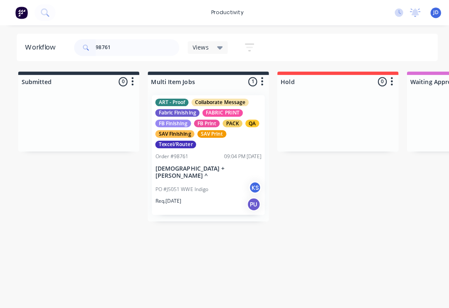
click at [102, 106] on div at bounding box center [78, 118] width 120 height 62
click at [193, 122] on div "FB Print" at bounding box center [204, 121] width 25 height 7
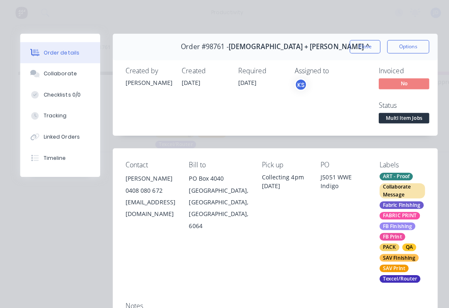
click at [53, 72] on div "Collaborate" at bounding box center [59, 72] width 33 height 7
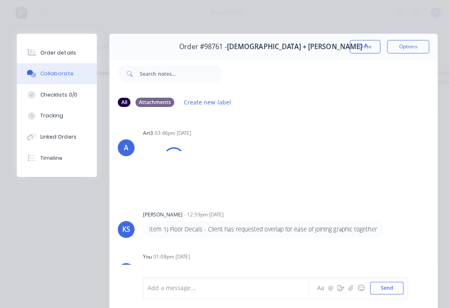
click at [346, 282] on icon "button" at bounding box center [346, 284] width 5 height 6
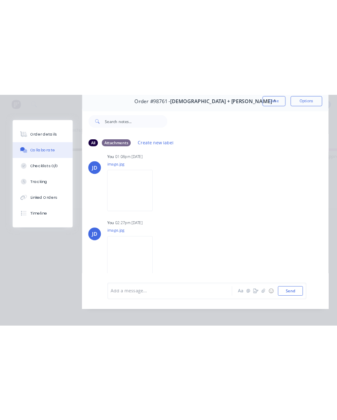
scroll to position [50, 0]
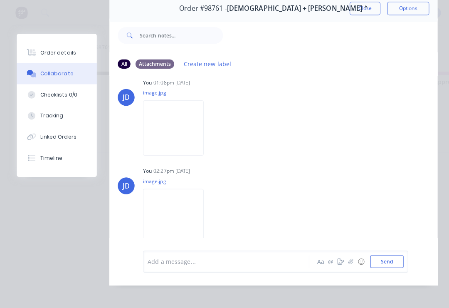
click at [344, 256] on button "button" at bounding box center [347, 258] width 10 height 10
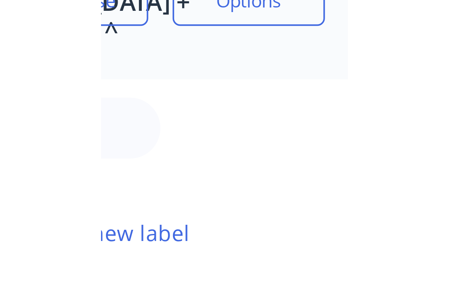
scroll to position [0, 0]
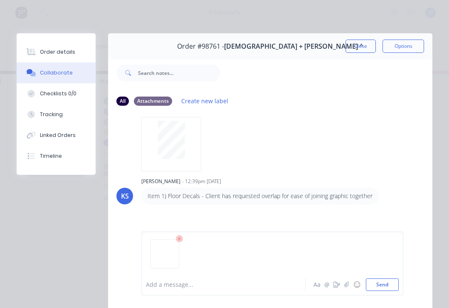
click at [387, 281] on button "Send" at bounding box center [382, 284] width 33 height 12
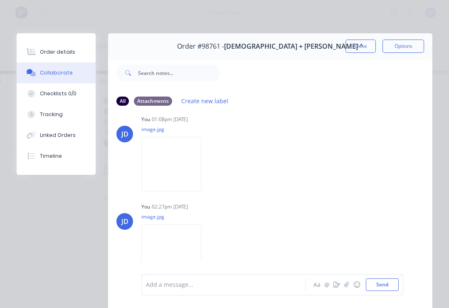
click at [349, 286] on icon "button" at bounding box center [346, 284] width 5 height 6
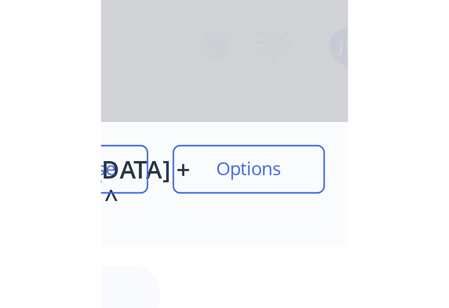
scroll to position [0, 50]
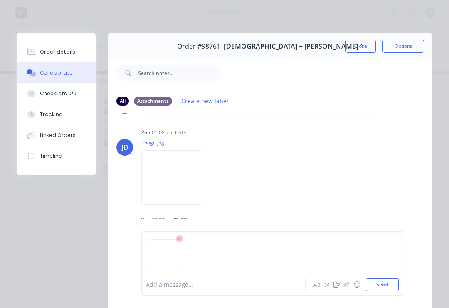
click at [378, 289] on button "Send" at bounding box center [382, 284] width 33 height 12
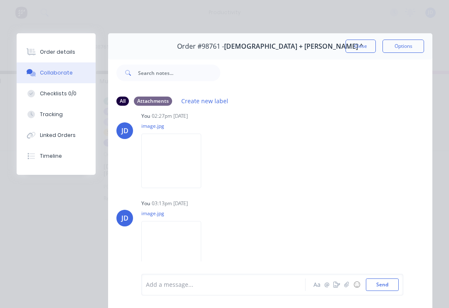
click at [360, 40] on button "Close" at bounding box center [360, 45] width 30 height 13
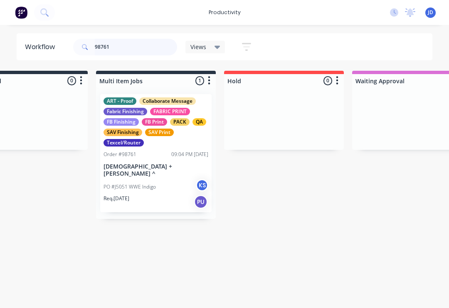
click at [126, 51] on input "98761" at bounding box center [136, 47] width 82 height 17
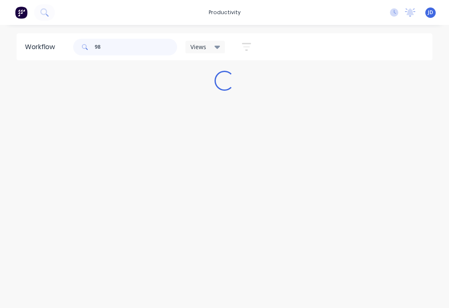
scroll to position [0, 0]
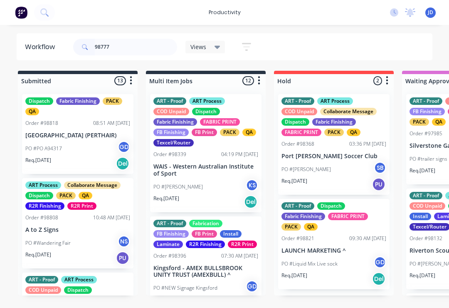
click at [92, 106] on div "Dispatch Fabric Finishing PACK QA" at bounding box center [77, 106] width 105 height 18
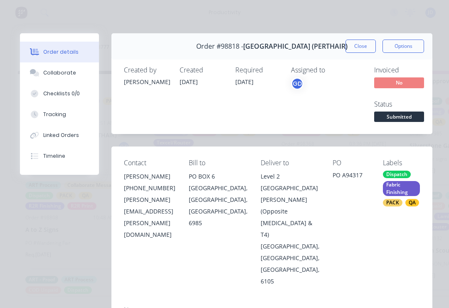
click at [375, 45] on button "Close" at bounding box center [360, 45] width 30 height 13
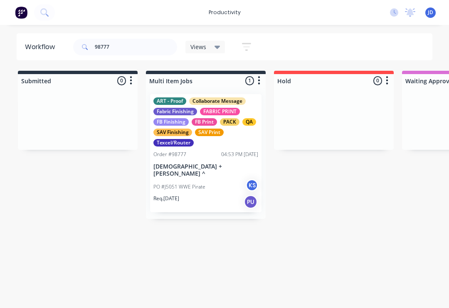
click at [350, 116] on div at bounding box center [334, 118] width 120 height 62
click at [186, 138] on div "ART - Proof Collaborate Message Fabric Finishing FABRIC PRINT FB Finishing FB P…" at bounding box center [205, 121] width 105 height 49
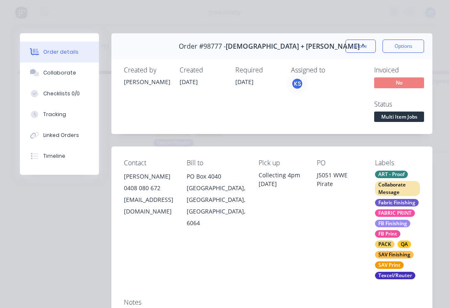
click at [50, 71] on div "Collaborate" at bounding box center [59, 72] width 33 height 7
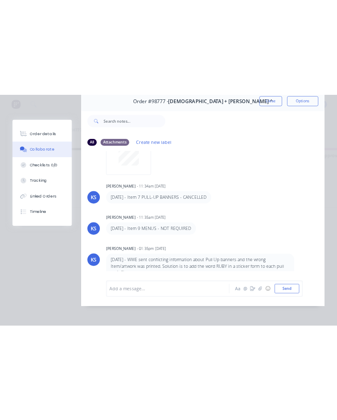
scroll to position [50, 0]
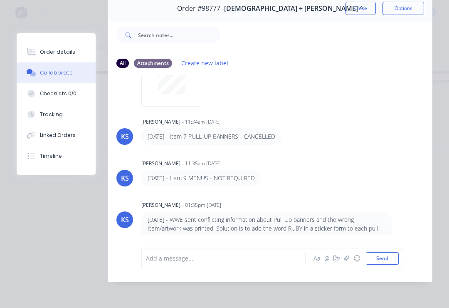
click at [351, 257] on button "button" at bounding box center [347, 258] width 10 height 10
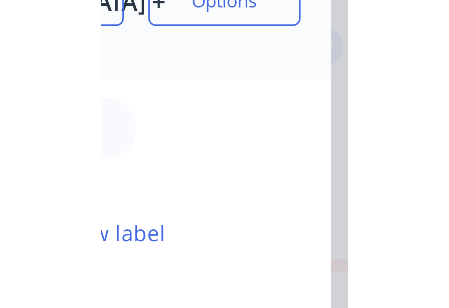
scroll to position [0, 0]
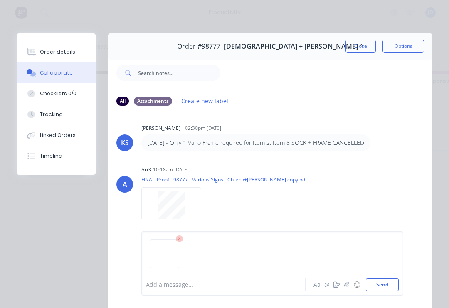
click at [384, 287] on button "Send" at bounding box center [382, 284] width 33 height 12
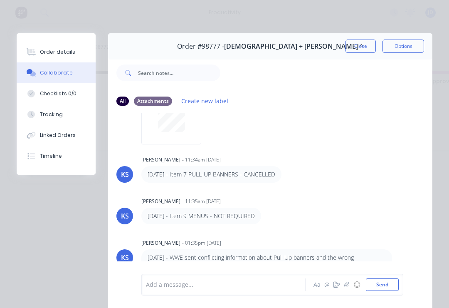
click at [360, 42] on button "Close" at bounding box center [360, 45] width 30 height 13
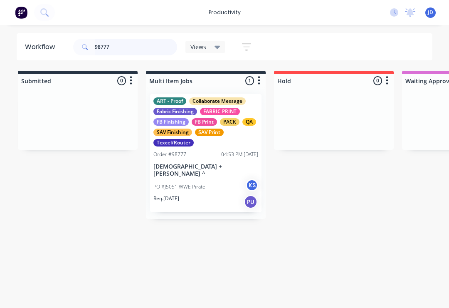
click at [125, 49] on input "98777" at bounding box center [136, 47] width 82 height 17
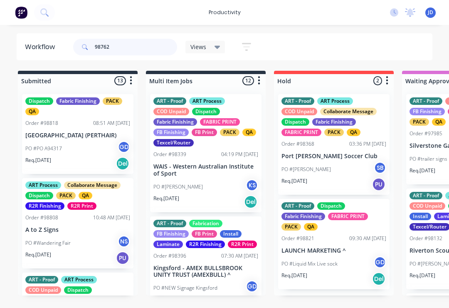
click at [126, 45] on input "98762" at bounding box center [136, 47] width 82 height 17
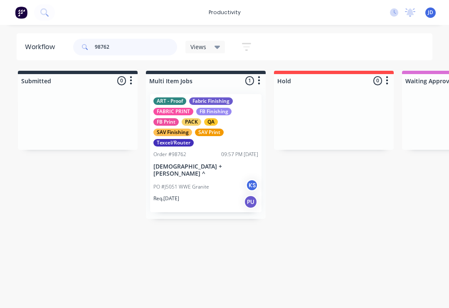
type input "98762"
click at [355, 96] on div at bounding box center [334, 118] width 120 height 62
click at [210, 144] on div "ART - Proof Fabric Finishing FABRIC PRINT FB Finishing FB Print PACK QA SAV Fin…" at bounding box center [205, 121] width 105 height 49
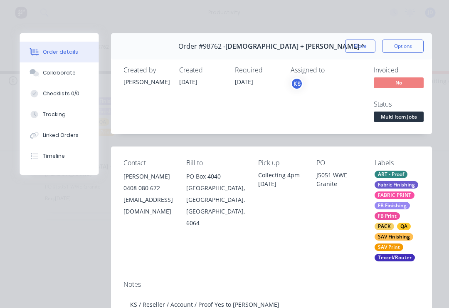
click at [56, 70] on div "Collaborate" at bounding box center [59, 72] width 33 height 7
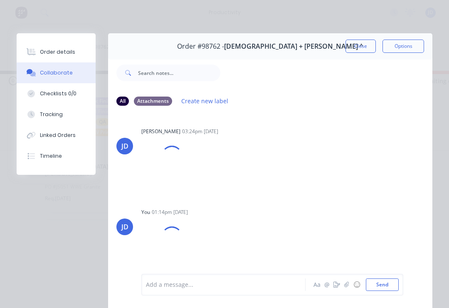
click at [347, 285] on icon "button" at bounding box center [346, 283] width 5 height 5
click at [348, 282] on icon "button" at bounding box center [346, 284] width 5 height 6
click at [382, 285] on button "Send" at bounding box center [382, 284] width 33 height 12
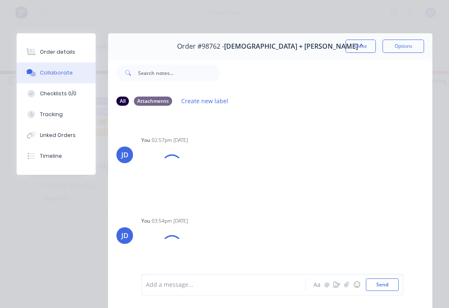
scroll to position [231, 0]
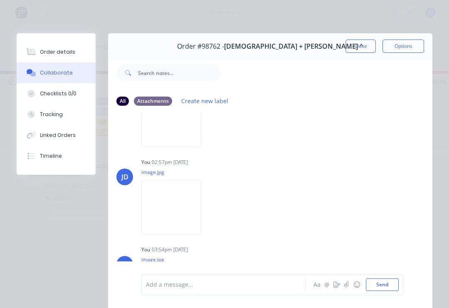
click at [365, 46] on button "Close" at bounding box center [360, 45] width 30 height 13
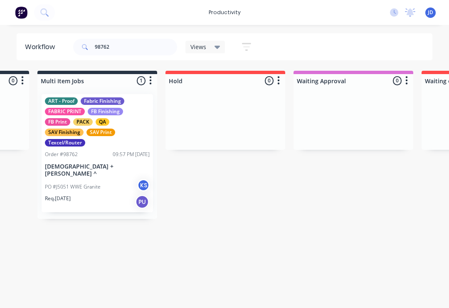
click at [87, 157] on div "Order #98762 09:57 PM [DATE]" at bounding box center [97, 153] width 105 height 7
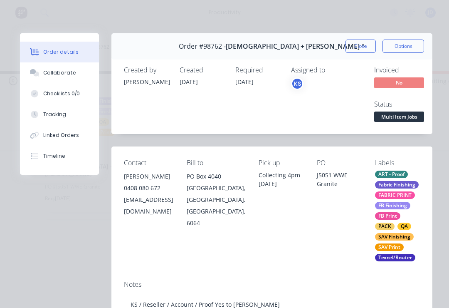
click at [55, 77] on button "Collaborate" at bounding box center [59, 72] width 79 height 21
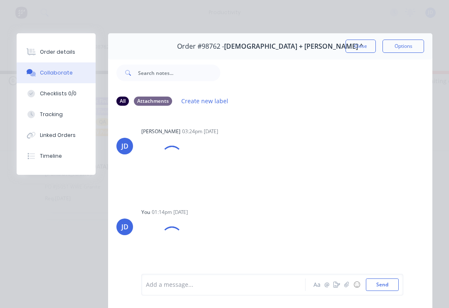
click at [346, 281] on icon "button" at bounding box center [346, 284] width 5 height 6
click at [384, 281] on button "Send" at bounding box center [382, 284] width 33 height 12
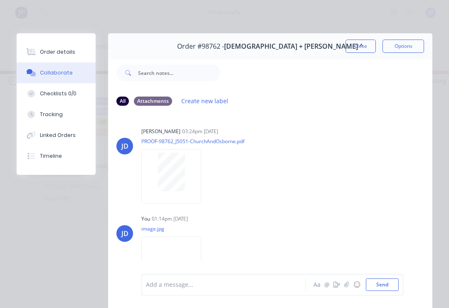
scroll to position [291, 0]
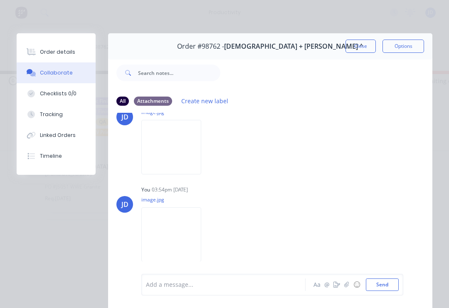
click at [347, 280] on button "button" at bounding box center [347, 284] width 10 height 10
click at [386, 282] on button "Send" at bounding box center [382, 284] width 33 height 12
click at [345, 283] on icon "button" at bounding box center [346, 283] width 5 height 5
click at [386, 284] on button "Send" at bounding box center [382, 284] width 33 height 12
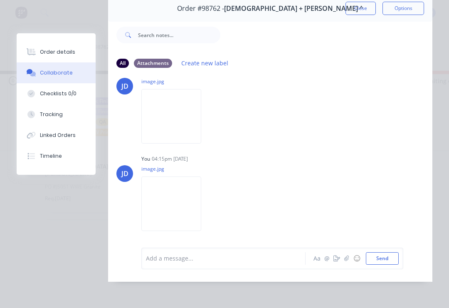
scroll to position [50, 0]
click at [347, 257] on icon "button" at bounding box center [346, 258] width 5 height 6
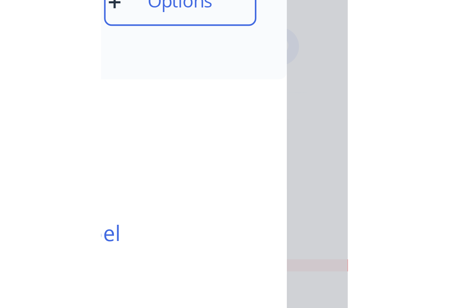
scroll to position [0, 0]
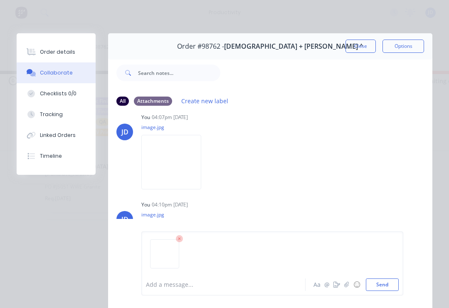
click at [382, 280] on button "Send" at bounding box center [382, 284] width 33 height 12
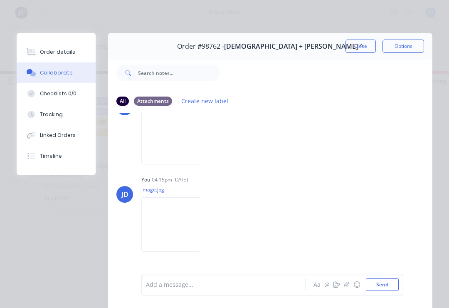
click at [351, 286] on button "button" at bounding box center [347, 284] width 10 height 10
click at [377, 279] on button "Send" at bounding box center [382, 284] width 33 height 12
click at [347, 282] on icon "button" at bounding box center [346, 283] width 5 height 5
click at [384, 289] on button "Send" at bounding box center [382, 284] width 33 height 12
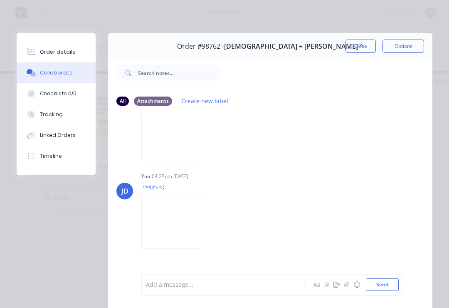
scroll to position [744, 0]
